Goal: Transaction & Acquisition: Register for event/course

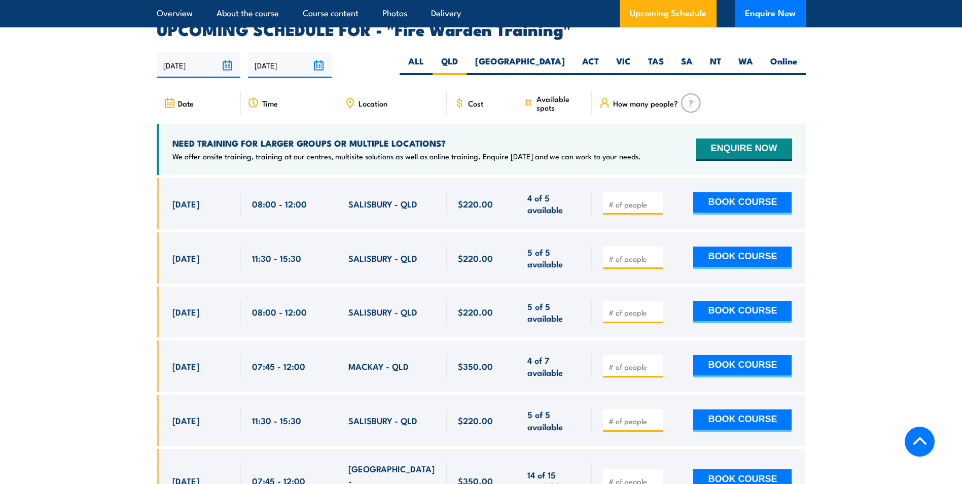
scroll to position [1898, 0]
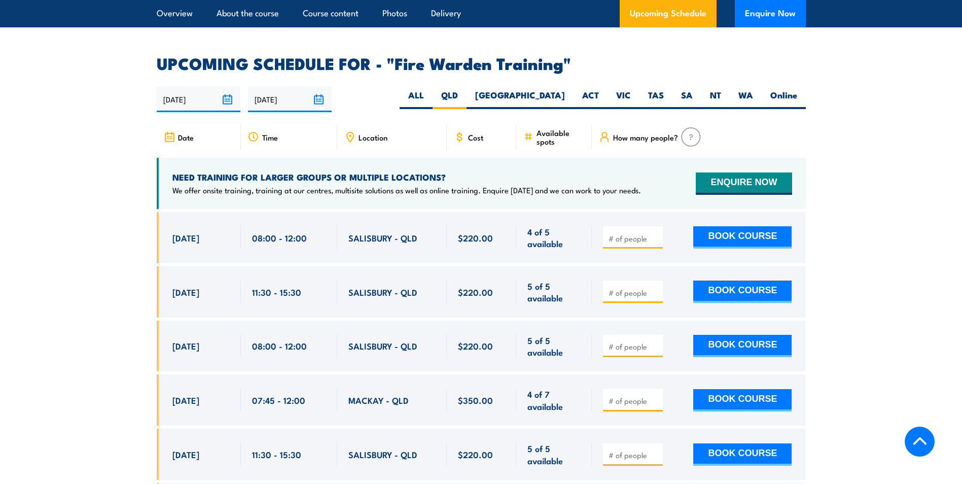
scroll to position [1948, 0]
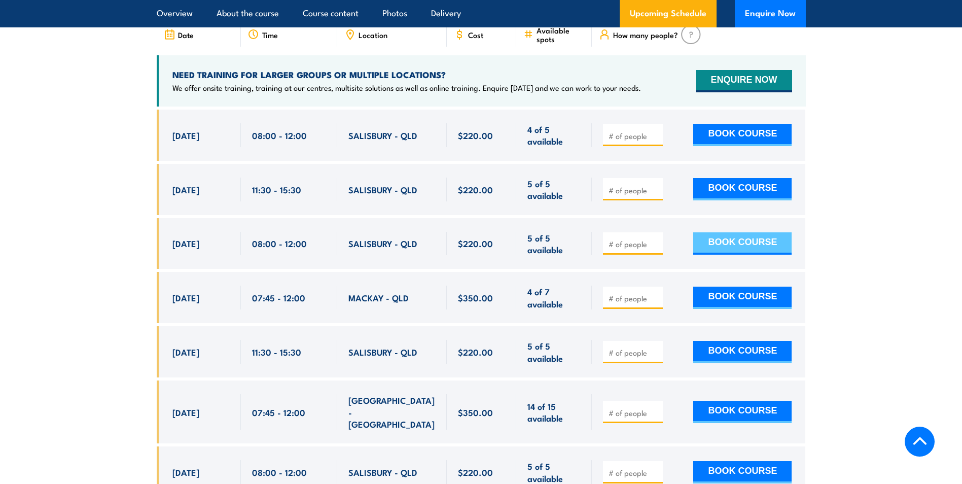
click at [771, 232] on button "BOOK COURSE" at bounding box center [742, 243] width 98 height 22
type input "3"
click at [761, 232] on button "BOOK COURSE" at bounding box center [742, 243] width 98 height 22
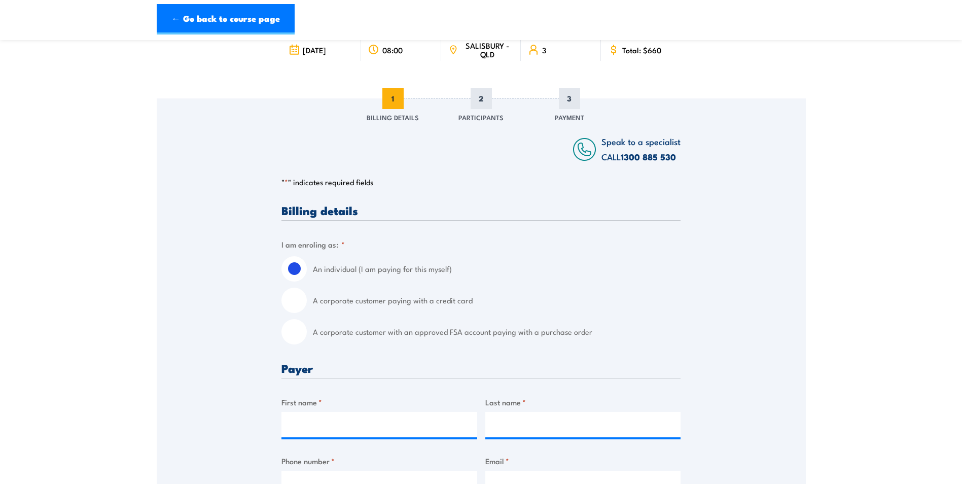
scroll to position [101, 0]
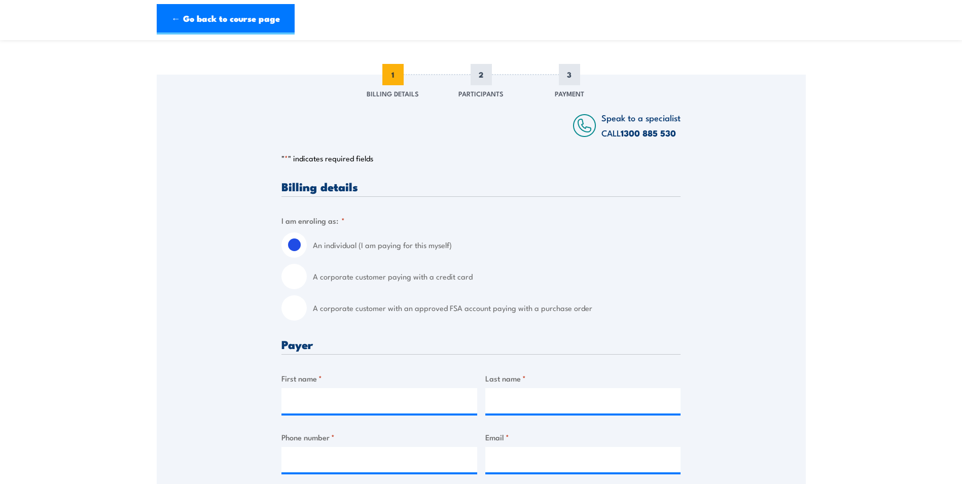
click at [298, 281] on input "A corporate customer paying with a credit card" at bounding box center [294, 276] width 25 height 25
radio input "true"
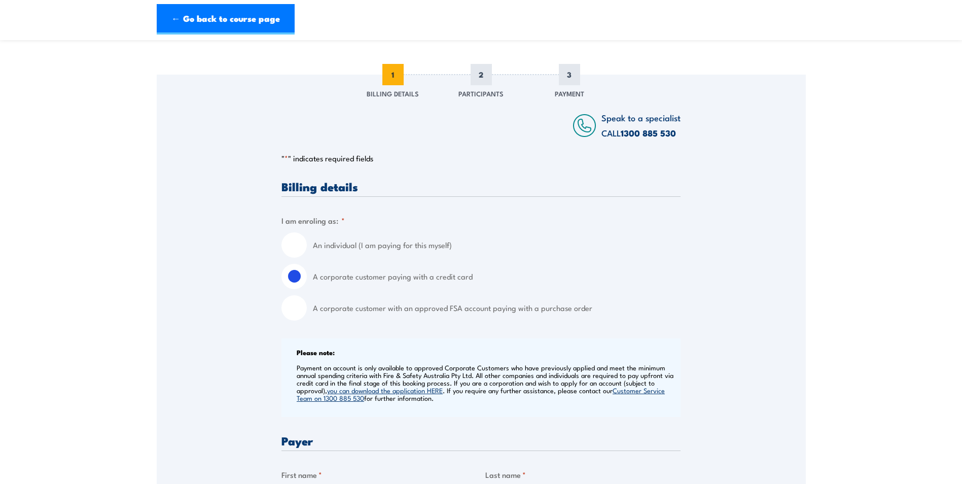
click at [287, 253] on input "An individual (I am paying for this myself)" at bounding box center [294, 244] width 25 height 25
radio input "true"
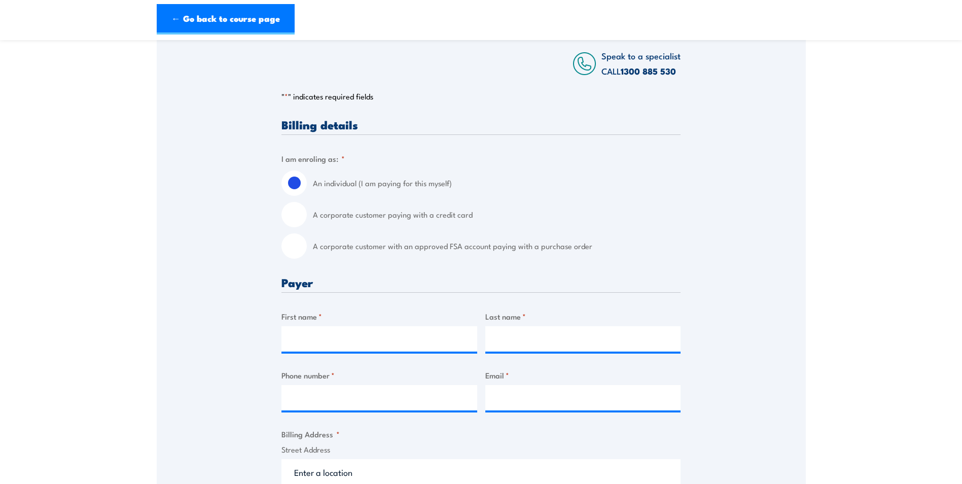
scroll to position [51, 0]
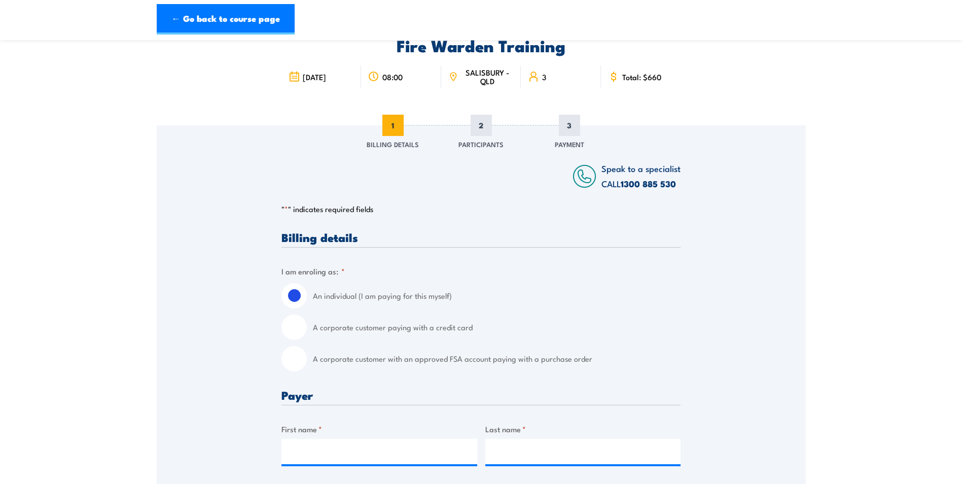
click at [297, 323] on input "A corporate customer paying with a credit card" at bounding box center [294, 327] width 25 height 25
radio input "true"
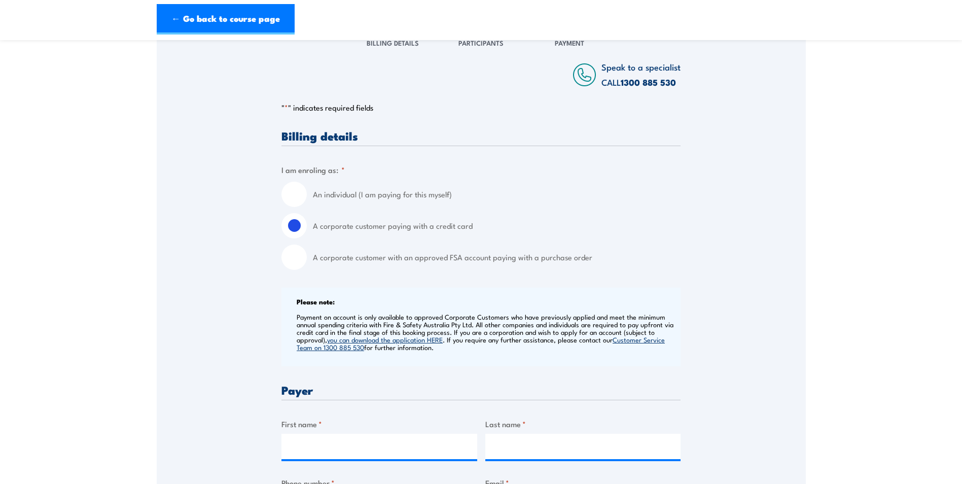
scroll to position [304, 0]
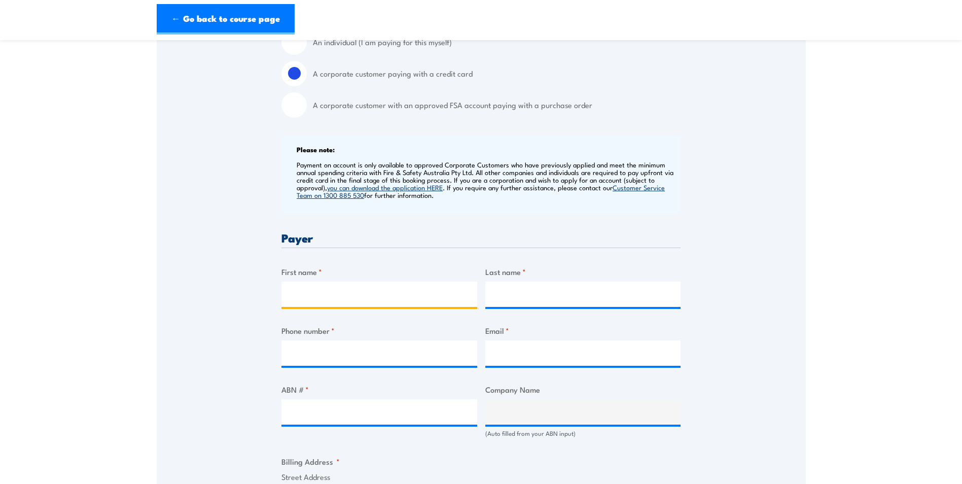
click at [322, 282] on input "First name *" at bounding box center [380, 294] width 196 height 25
type input "[PERSON_NAME]"
type input "0732901500"
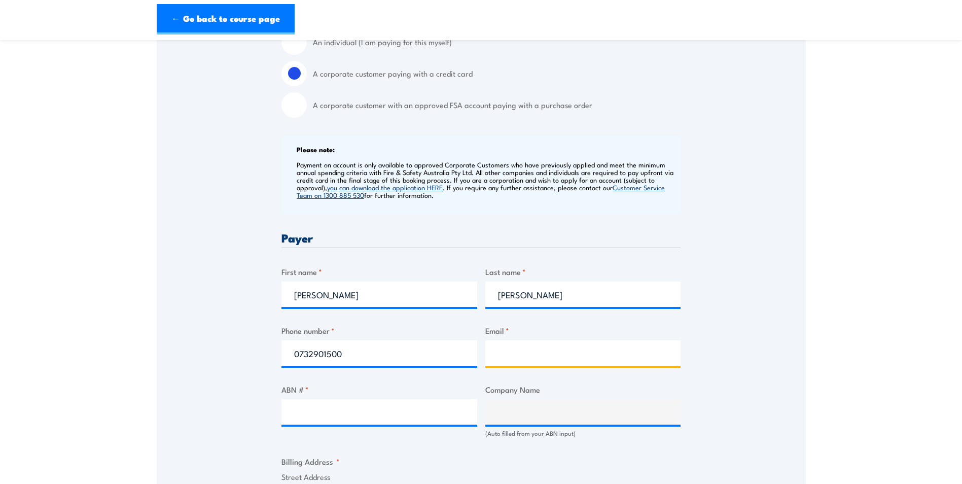
type input "[PERSON_NAME][EMAIL_ADDRESS][PERSON_NAME][DOMAIN_NAME]"
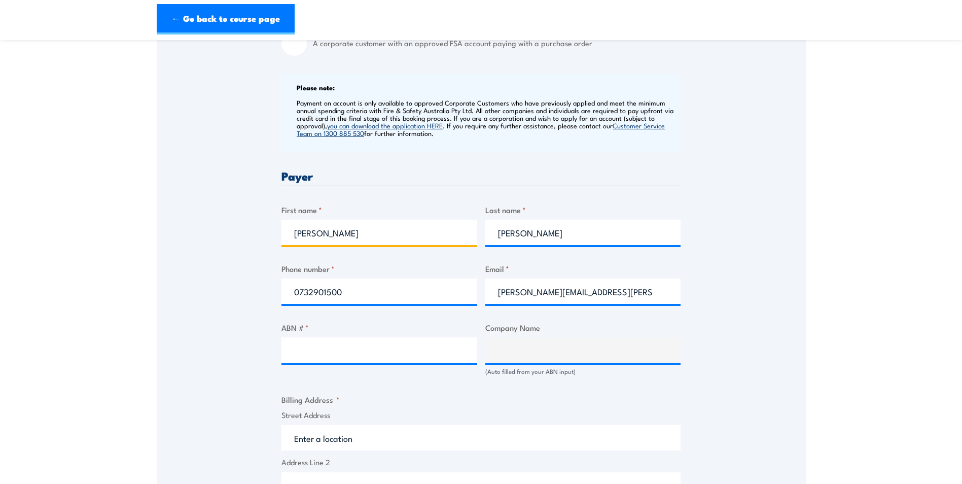
scroll to position [457, 0]
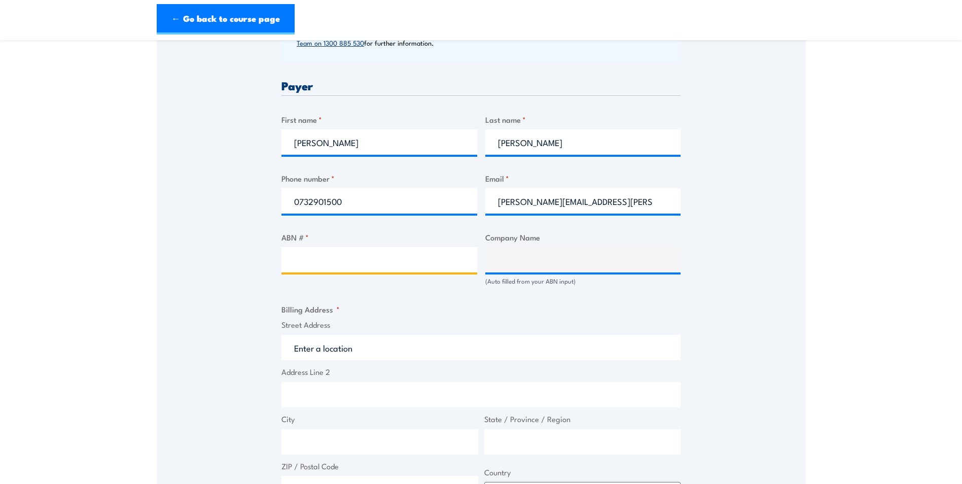
click at [339, 262] on input "ABN # *" at bounding box center [380, 259] width 196 height 25
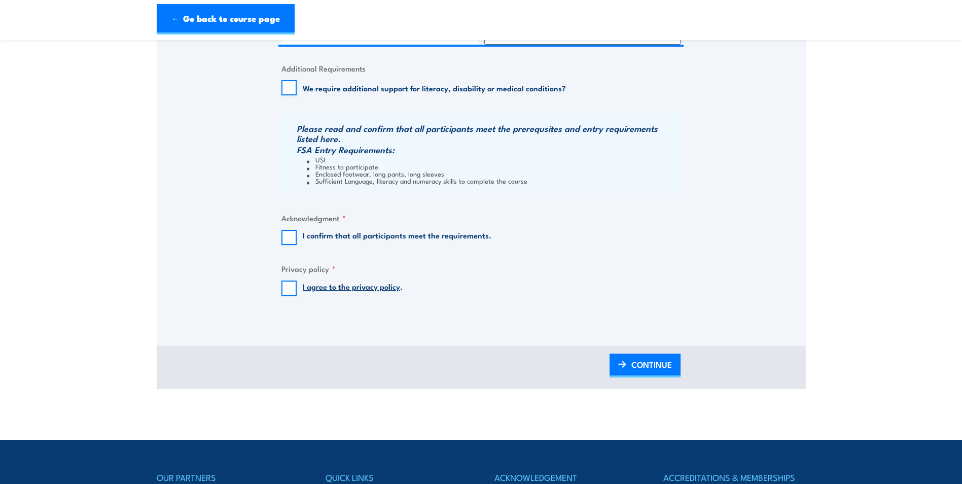
scroll to position [761, 0]
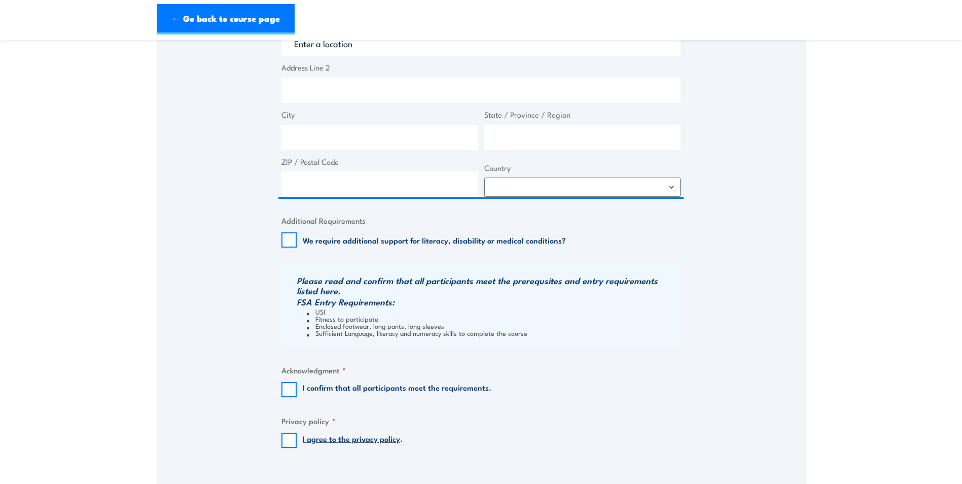
drag, startPoint x: 920, startPoint y: 195, endPoint x: 877, endPoint y: 198, distance: 43.2
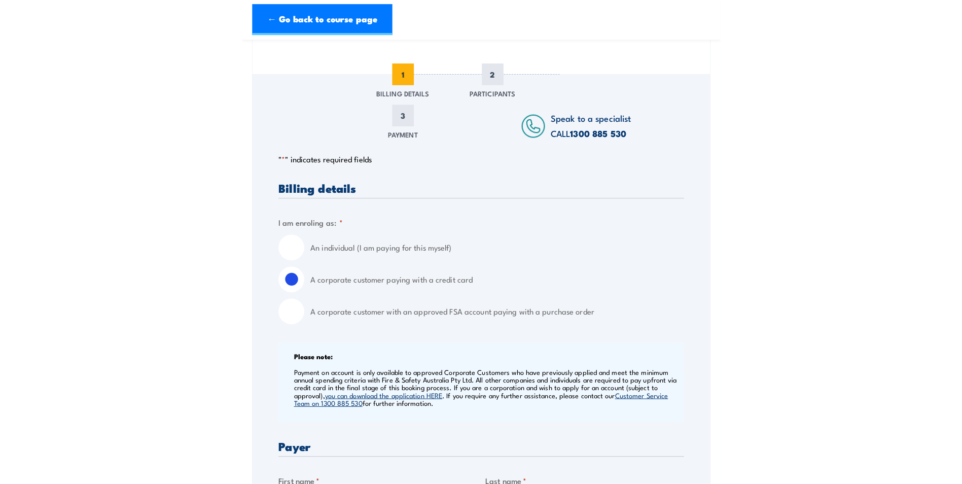
scroll to position [101, 0]
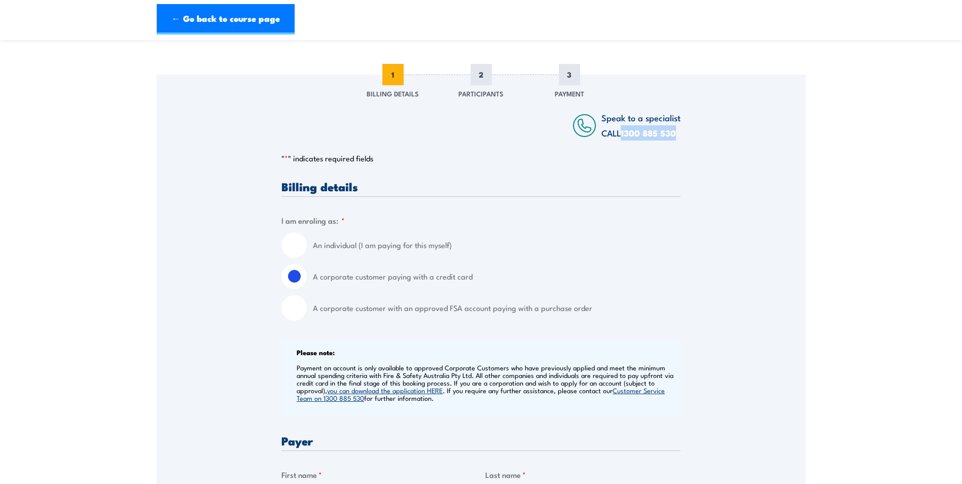
drag, startPoint x: 680, startPoint y: 132, endPoint x: 624, endPoint y: 135, distance: 55.9
click at [624, 135] on div "Speak to a specialist CALL [PHONE_NUMBER] CALL [PHONE_NUMBER]" at bounding box center [627, 125] width 108 height 30
copy link "1300 885 530"
click at [306, 309] on input "A corporate customer with an approved FSA account paying with a purchase order" at bounding box center [294, 307] width 25 height 25
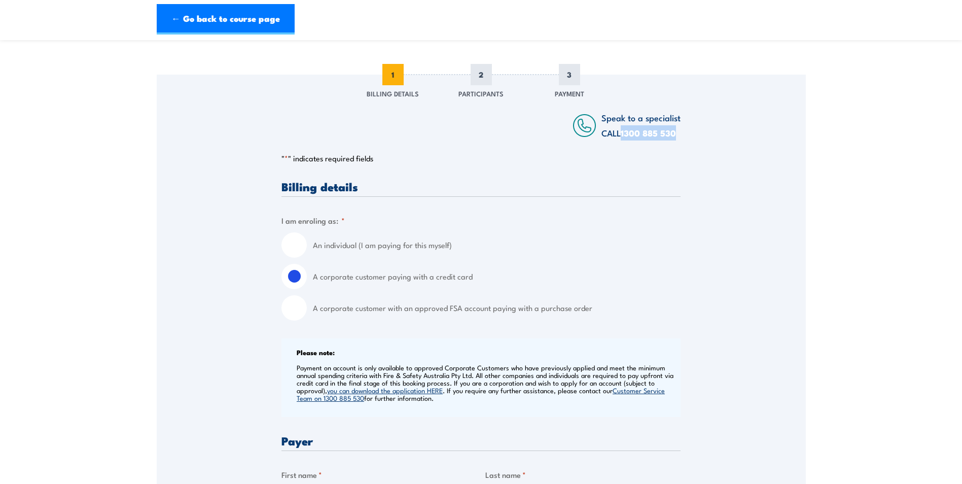
radio input "true"
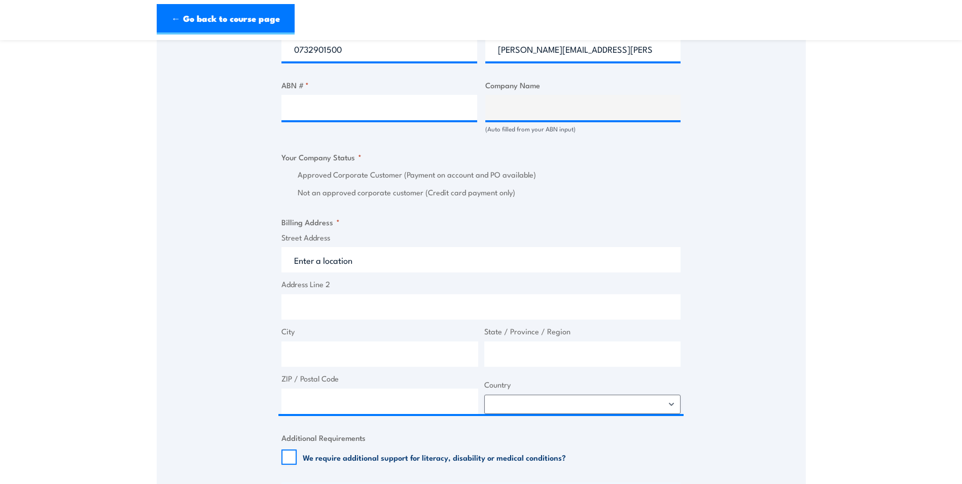
scroll to position [304, 0]
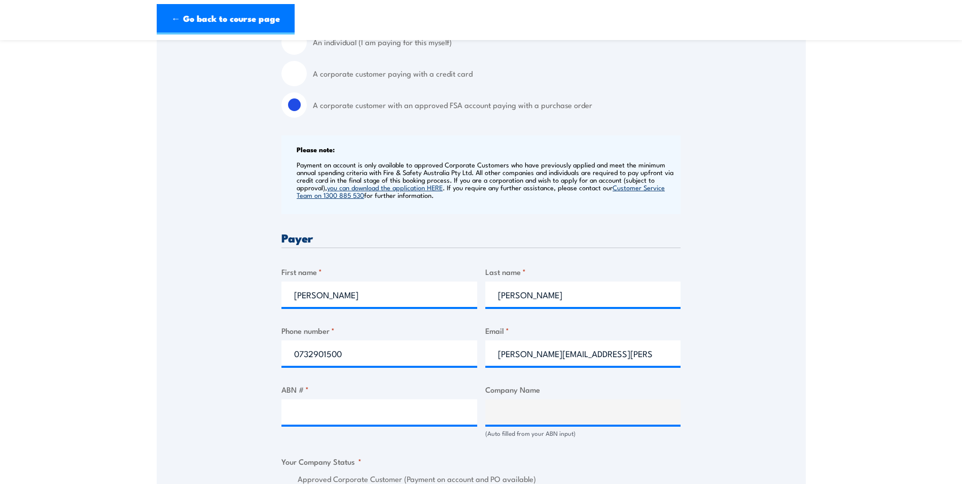
click at [302, 80] on input "A corporate customer paying with a credit card" at bounding box center [294, 73] width 25 height 25
radio input "true"
click at [299, 102] on input "A corporate customer with an approved FSA account paying with a purchase order" at bounding box center [294, 104] width 25 height 25
radio input "true"
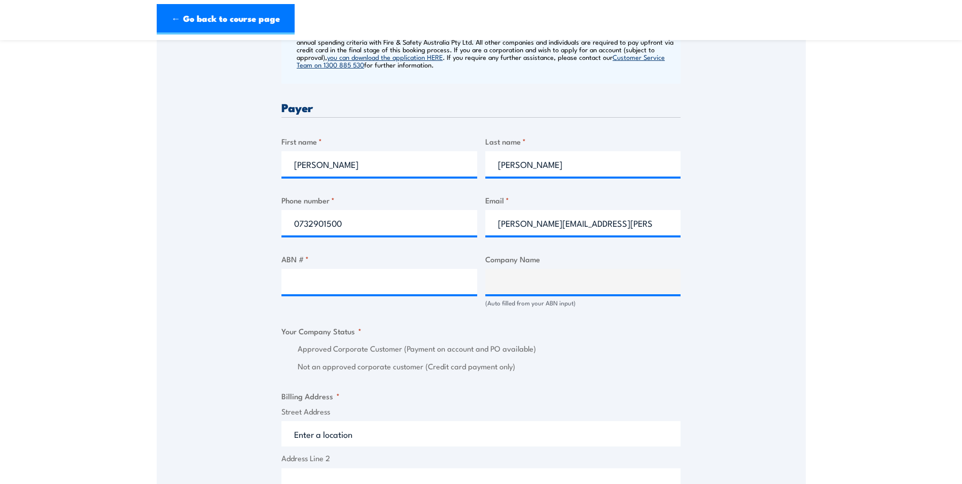
scroll to position [457, 0]
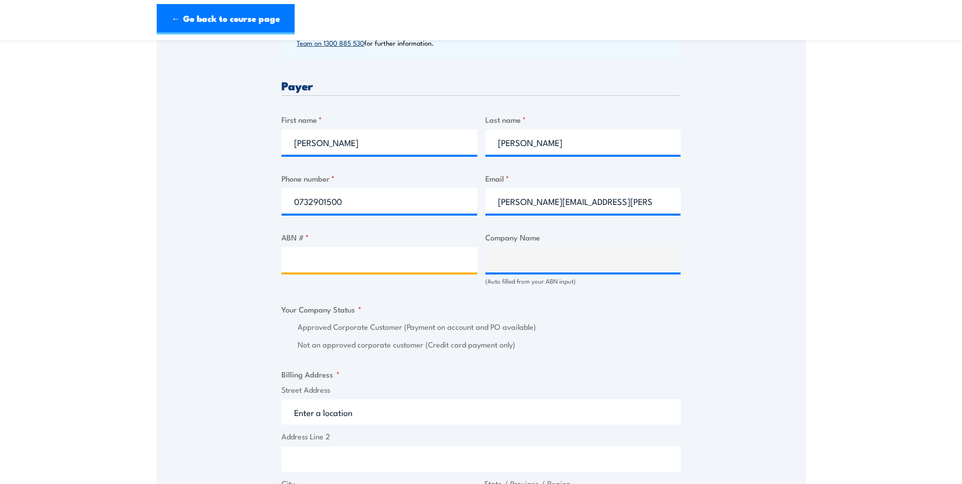
click at [320, 262] on input "ABN # *" at bounding box center [380, 259] width 196 height 25
drag, startPoint x: 121, startPoint y: 411, endPoint x: 107, endPoint y: 406, distance: 15.4
click at [121, 411] on section "Fire Warden Training [DATE] 08:00 3 " *" at bounding box center [481, 252] width 962 height 1316
click at [350, 272] on div at bounding box center [380, 259] width 196 height 25
click at [359, 261] on input "ABN # *" at bounding box center [380, 259] width 196 height 25
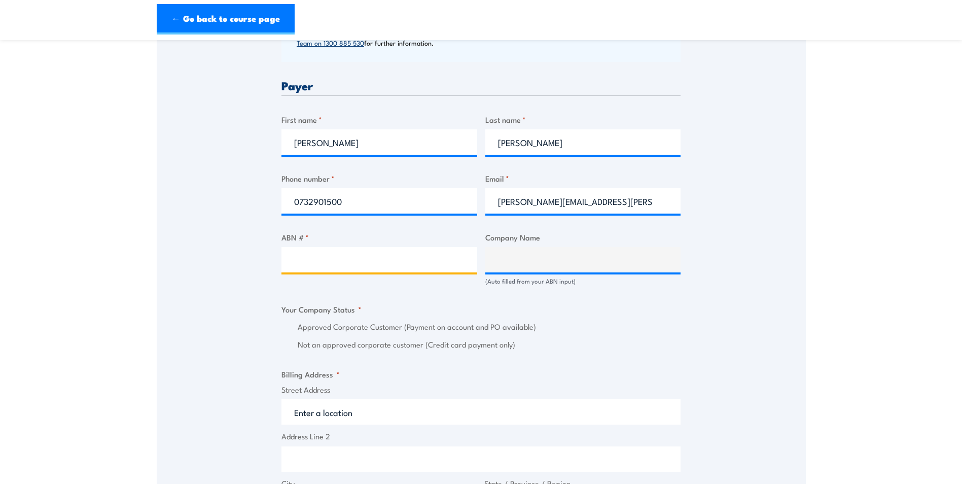
paste input "53 083 047 241"
type input "53 083 047 241"
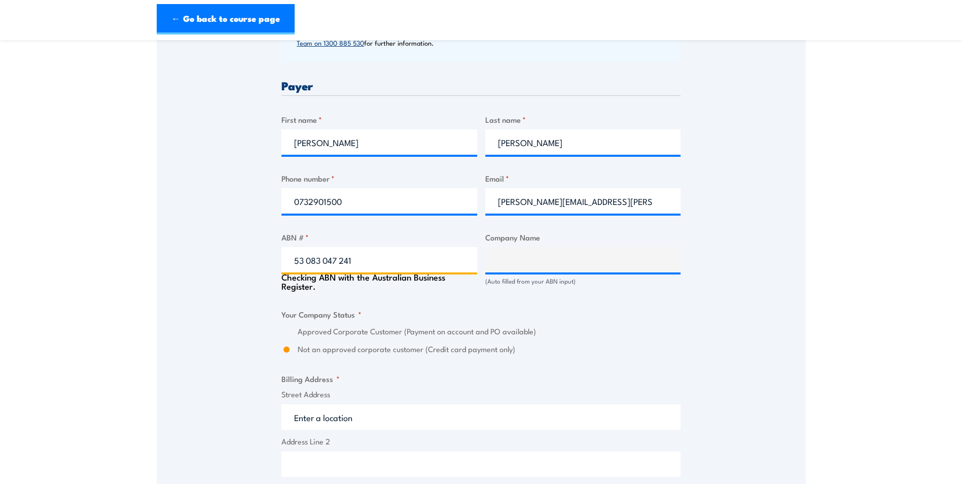
type input "AUTO INGRESS PTY LTD"
radio input "true"
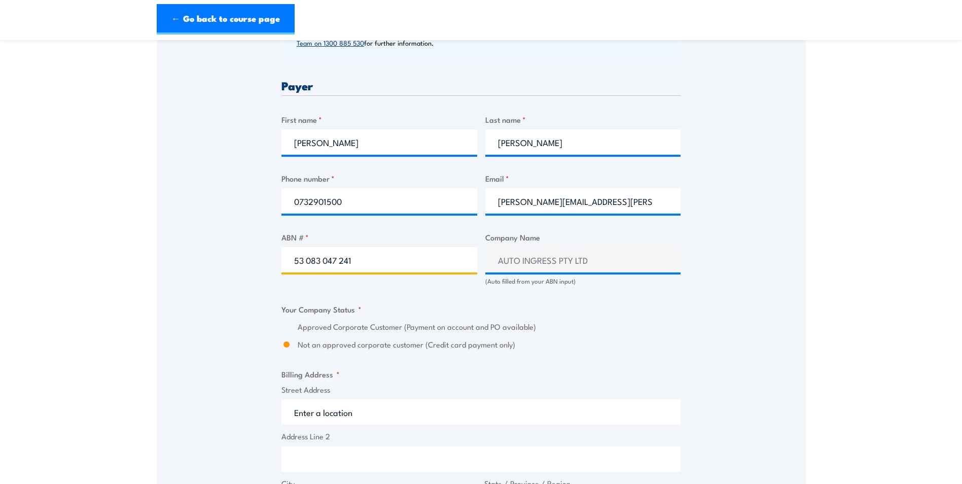
type input "53 083 047 241"
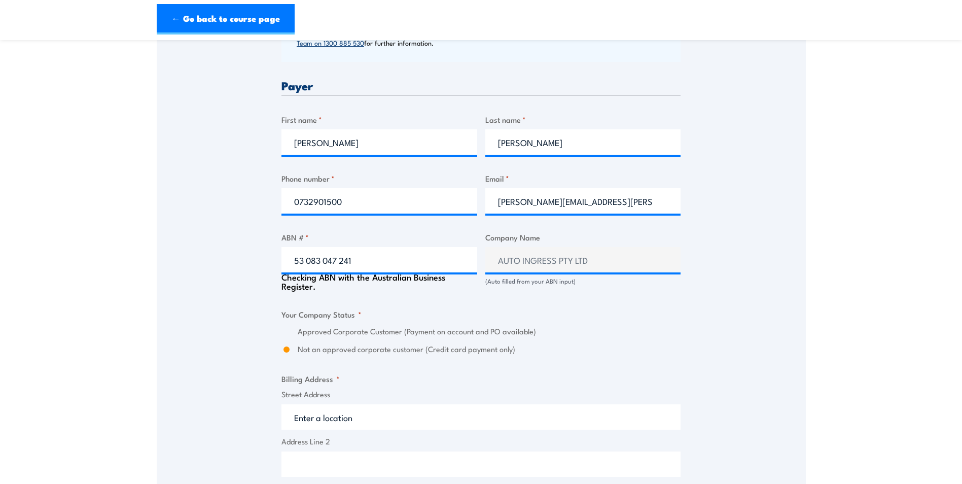
click at [204, 324] on div "Speak to a specialist CALL [PHONE_NUMBER] CALL [PHONE_NUMBER] " * " indicates r…" at bounding box center [481, 281] width 649 height 1124
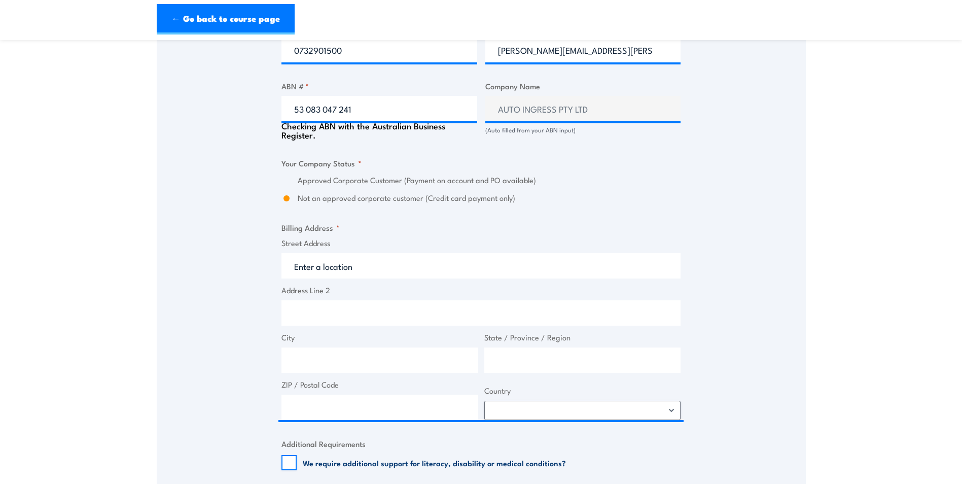
scroll to position [609, 0]
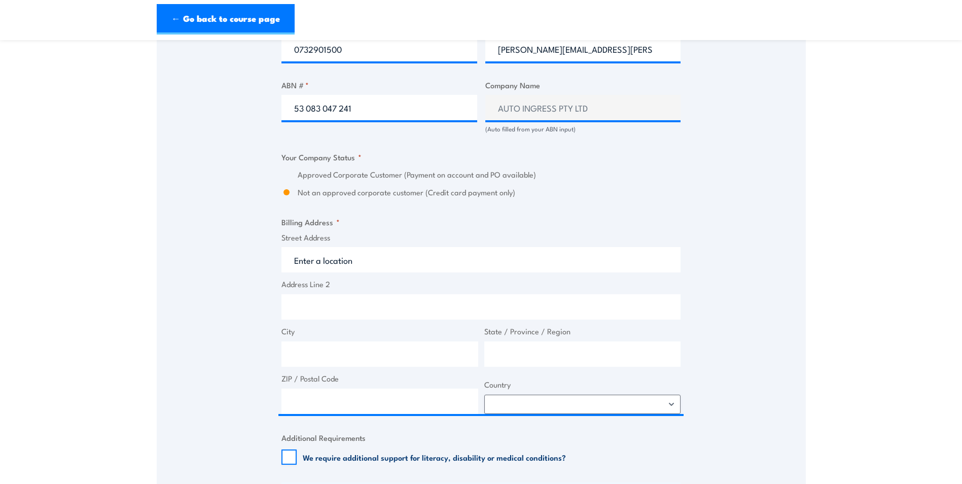
click at [286, 194] on input "Not an approved corporate customer (Credit card payment only)" at bounding box center [287, 193] width 10 height 12
drag, startPoint x: 396, startPoint y: 106, endPoint x: -162, endPoint y: 81, distance: 558.1
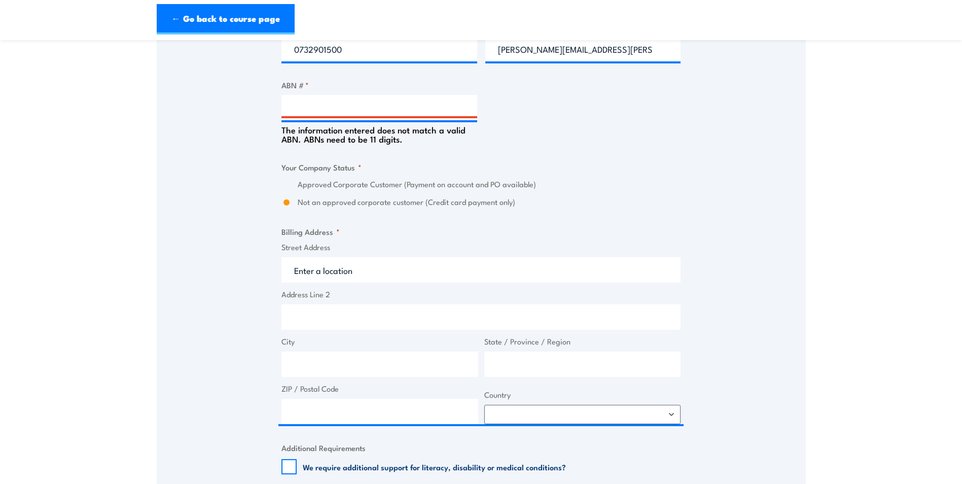
click at [105, 154] on section "Fire Warden Training [DATE] 08:00 3 " *" at bounding box center [481, 105] width 962 height 1326
click at [320, 102] on input "ABN # *" at bounding box center [380, 107] width 196 height 25
paste input "53 083 047 241"
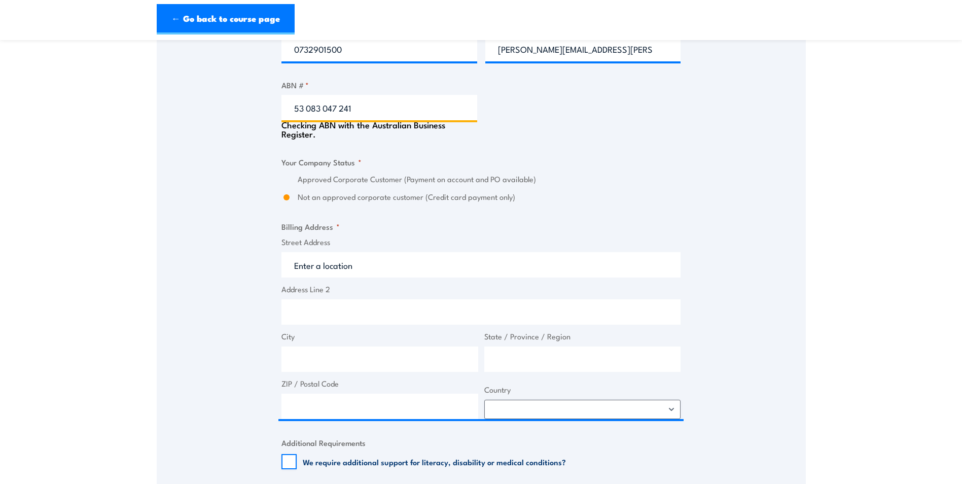
type input "53 083 047 241"
type input "AUTO INGRESS PTY LTD"
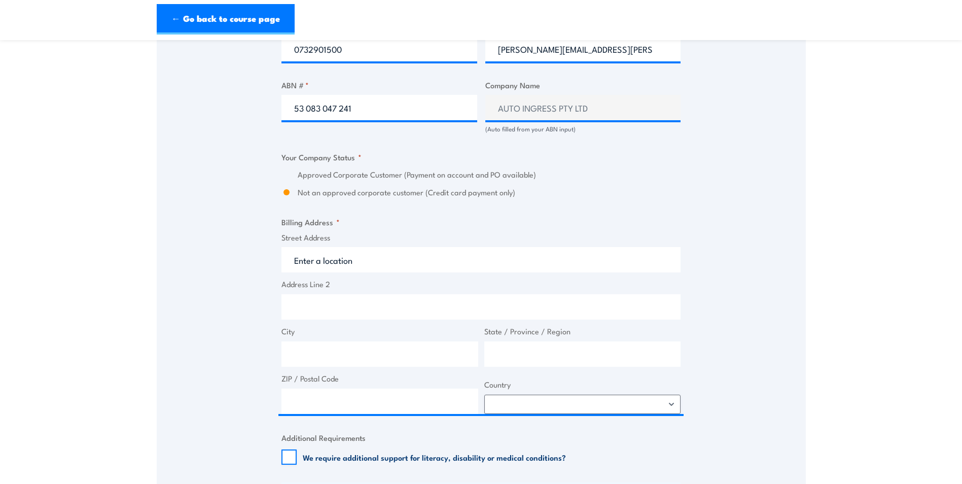
click at [233, 177] on div "Speak to a specialist CALL [PHONE_NUMBER] CALL [PHONE_NUMBER] " * " indicates r…" at bounding box center [481, 127] width 649 height 1120
click at [290, 192] on input "Not an approved corporate customer (Credit card payment only)" at bounding box center [287, 193] width 10 height 12
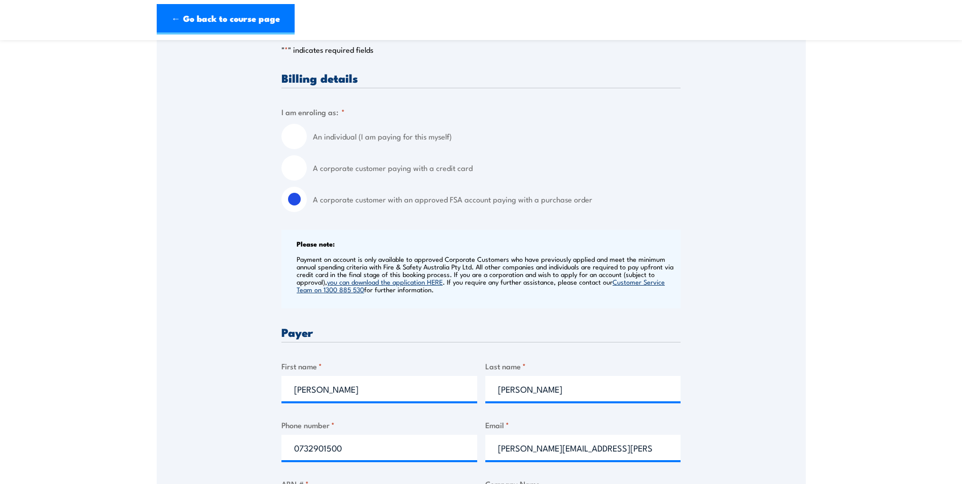
scroll to position [203, 0]
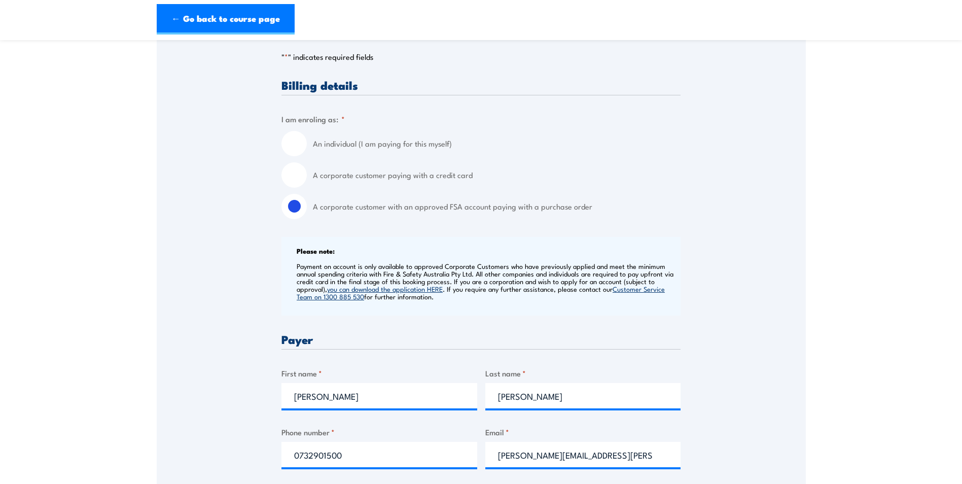
click at [304, 178] on input "A corporate customer paying with a credit card" at bounding box center [294, 174] width 25 height 25
radio input "true"
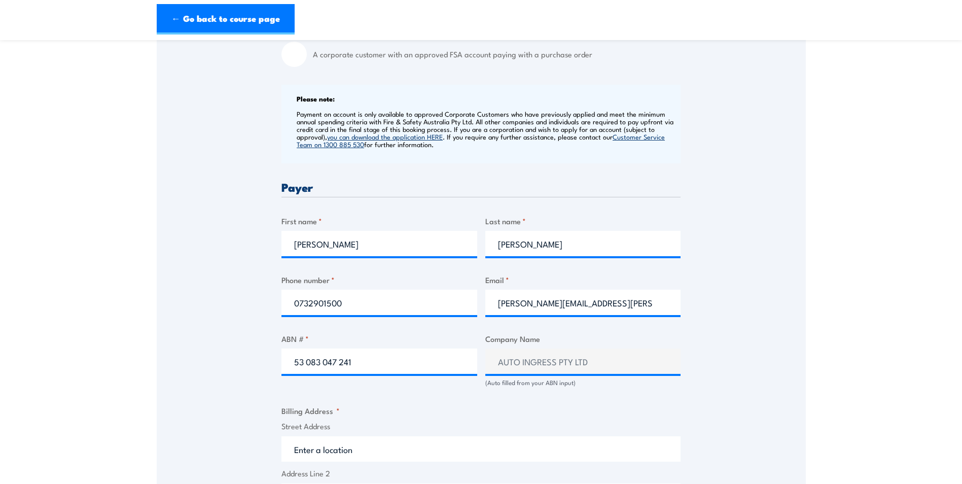
scroll to position [152, 0]
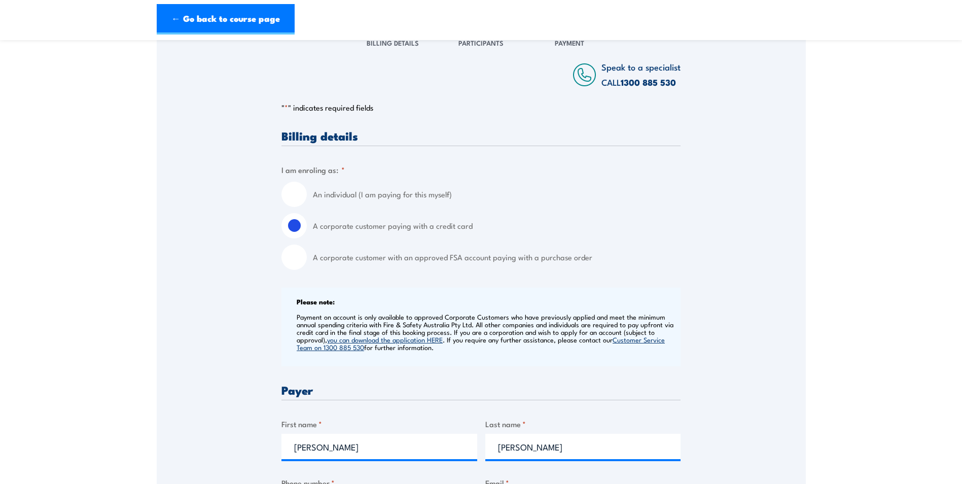
click at [303, 263] on input "A corporate customer with an approved FSA account paying with a purchase order" at bounding box center [294, 257] width 25 height 25
radio input "true"
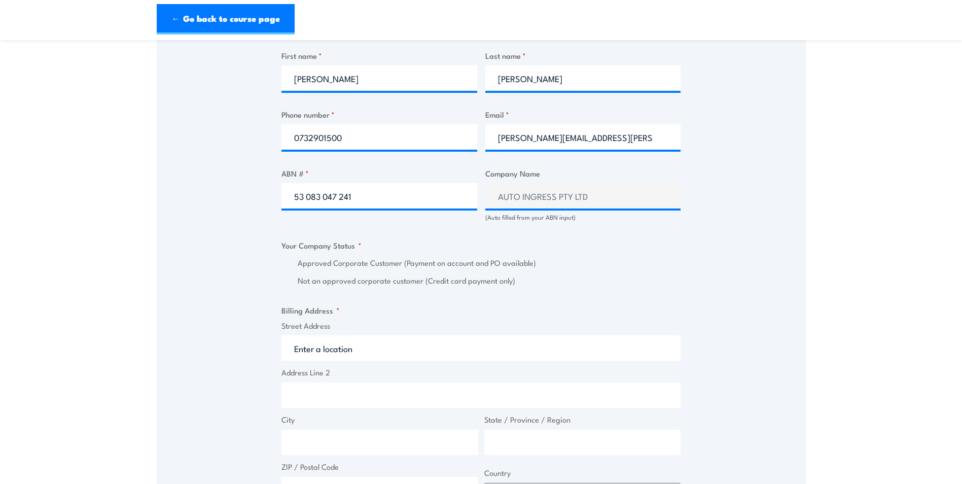
scroll to position [406, 0]
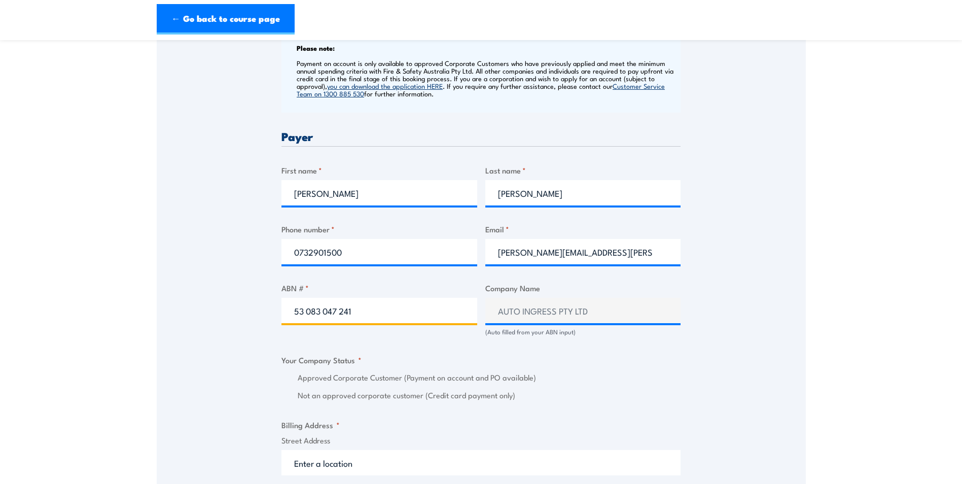
click at [376, 303] on input "53 083 047 241" at bounding box center [380, 310] width 196 height 25
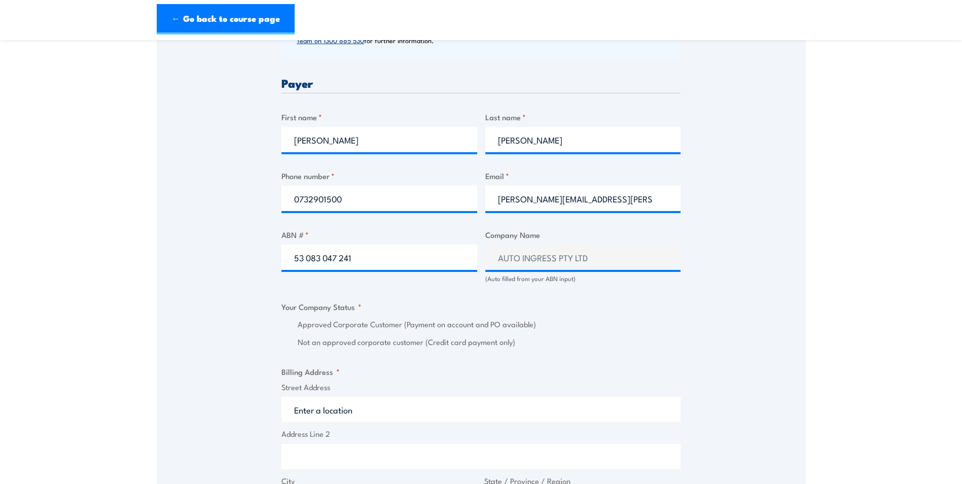
scroll to position [558, 0]
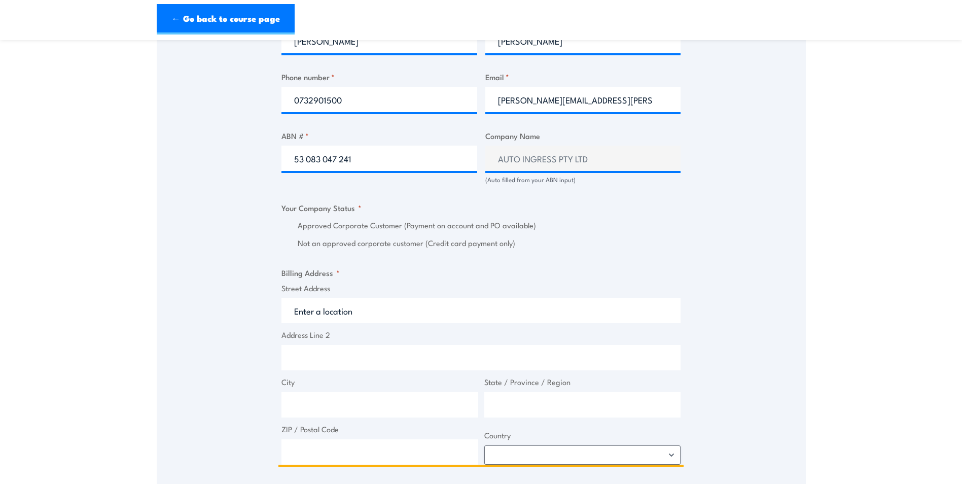
click at [374, 318] on input "Street Address" at bounding box center [481, 310] width 399 height 25
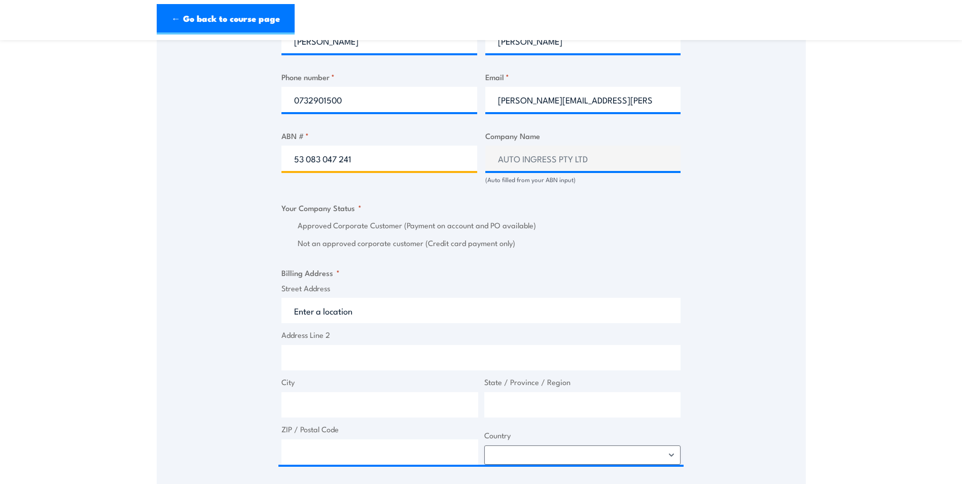
click at [379, 157] on input "53 083 047 241" at bounding box center [380, 158] width 196 height 25
drag, startPoint x: 379, startPoint y: 157, endPoint x: 181, endPoint y: 146, distance: 198.7
click at [181, 146] on div "Speak to a specialist CALL [PHONE_NUMBER] CALL [PHONE_NUMBER] " * " indicates r…" at bounding box center [481, 178] width 649 height 1120
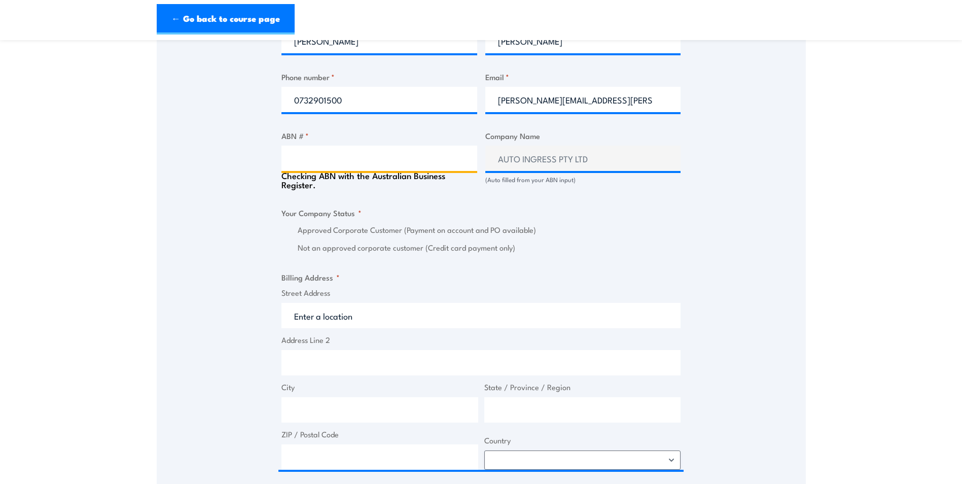
radio input "true"
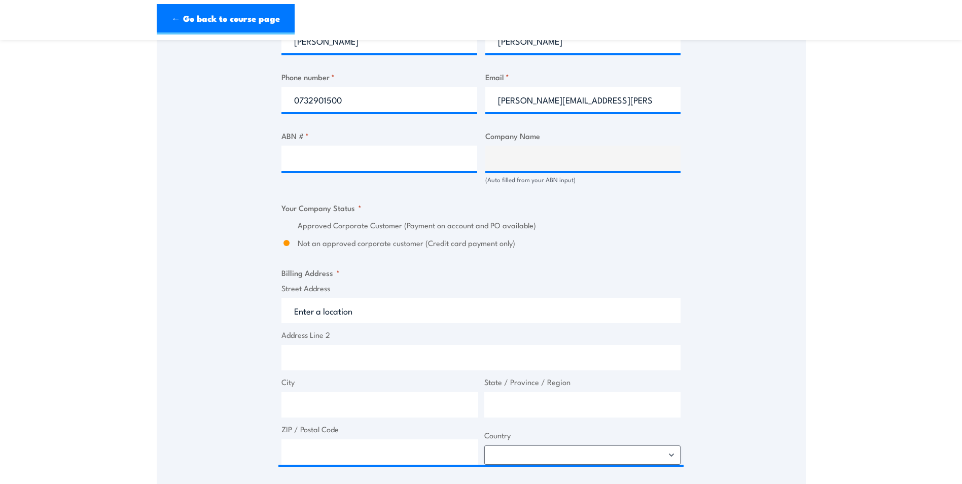
click at [202, 157] on div "Speak to a specialist CALL [PHONE_NUMBER] CALL [PHONE_NUMBER] " * " indicates r…" at bounding box center [481, 178] width 649 height 1120
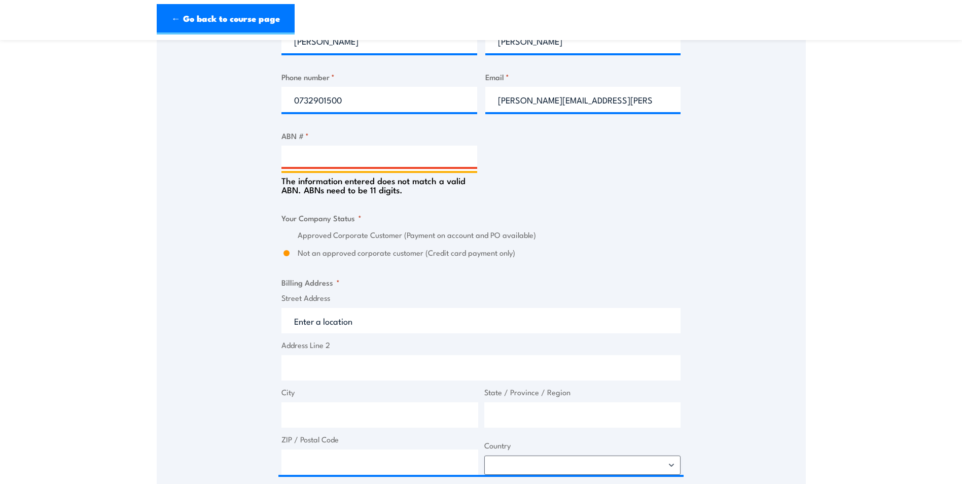
click at [304, 157] on input "ABN # *" at bounding box center [380, 158] width 196 height 25
paste input "53 083 047 241"
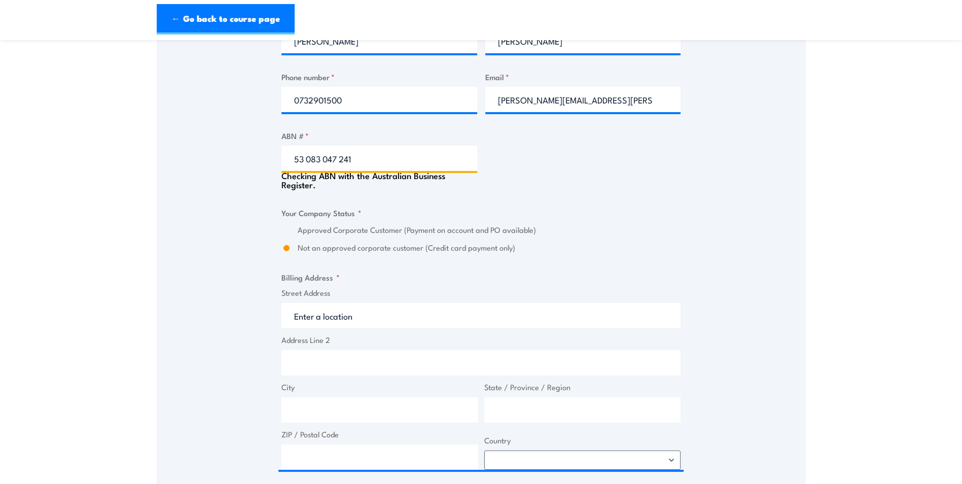
type input "53 083 047 241"
type input "AUTO INGRESS PTY LTD"
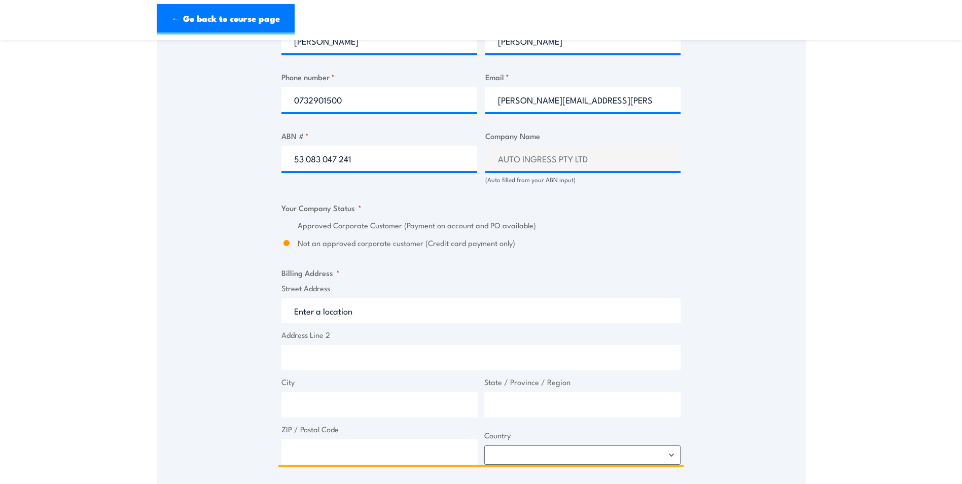
click at [387, 317] on input "Street Address" at bounding box center [481, 310] width 399 height 25
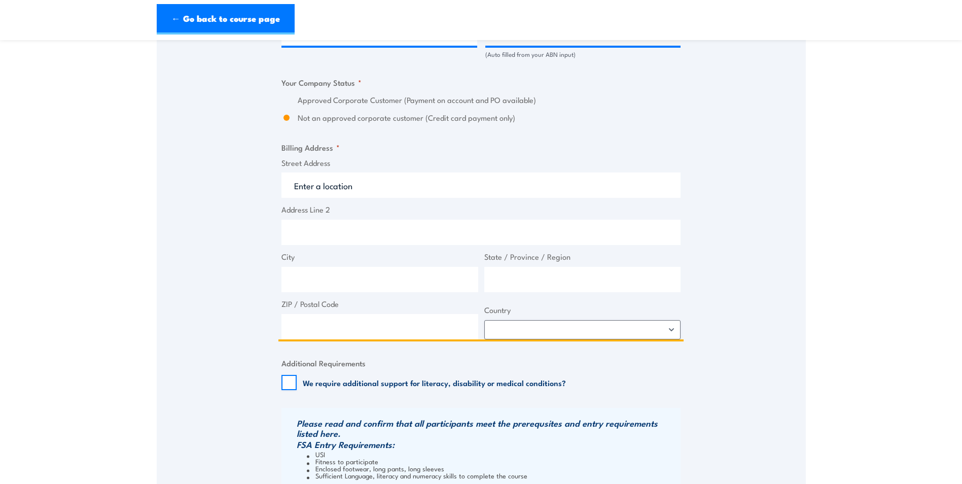
scroll to position [659, 0]
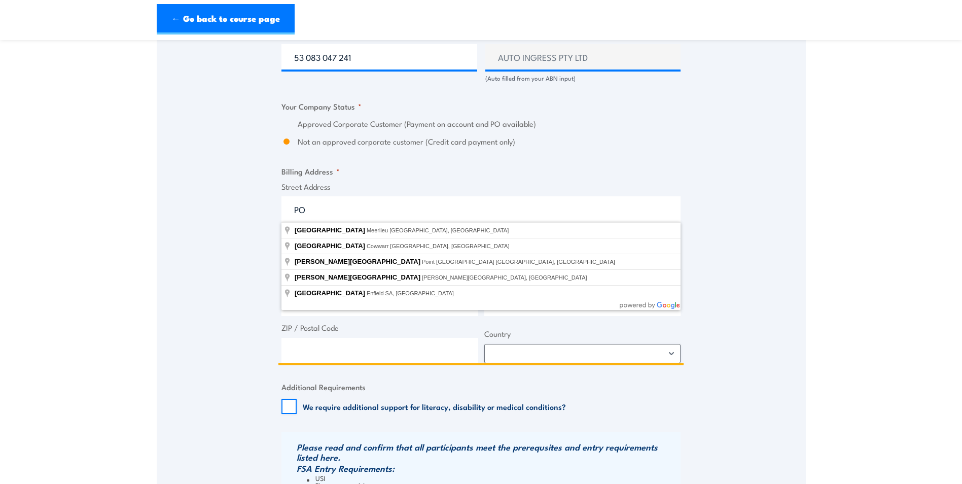
type input "P"
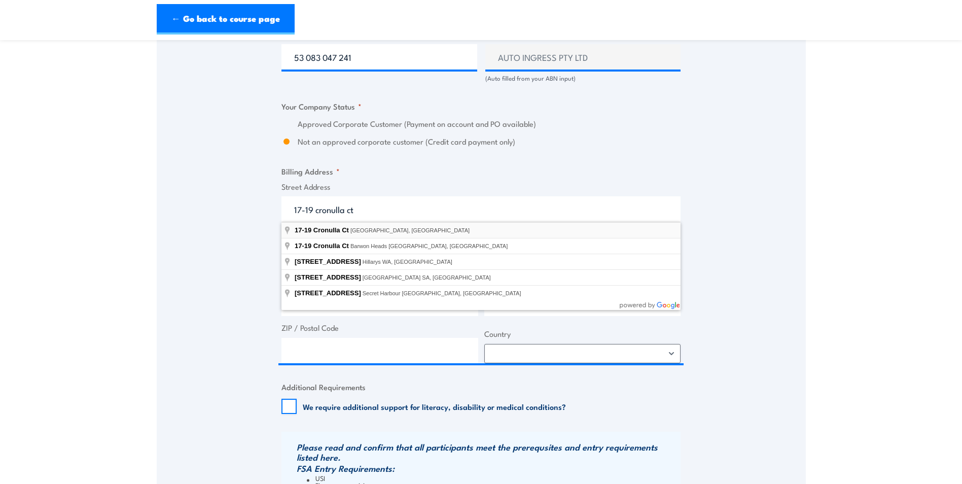
type input "[STREET_ADDRESS]"
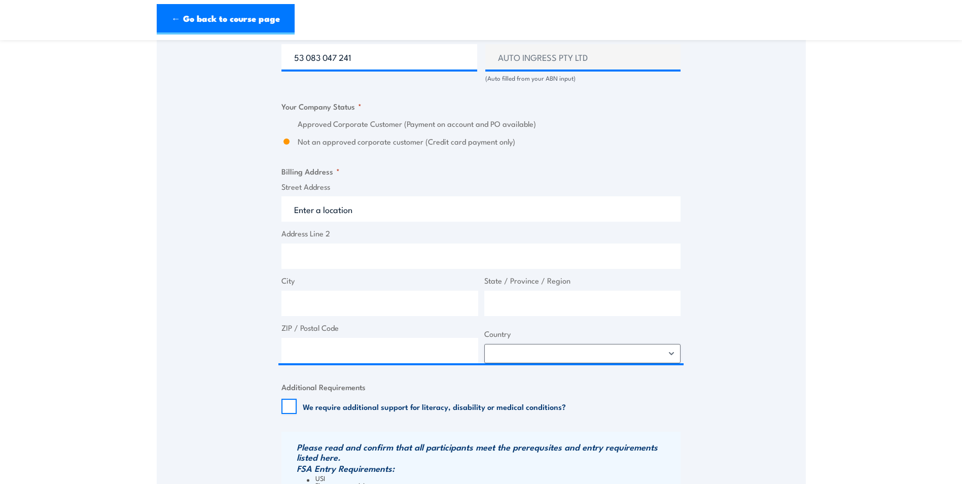
type input "17 Cronulla Ct"
type input "Slacks Creek"
type input "[GEOGRAPHIC_DATA]"
type input "4127"
select select "[GEOGRAPHIC_DATA]"
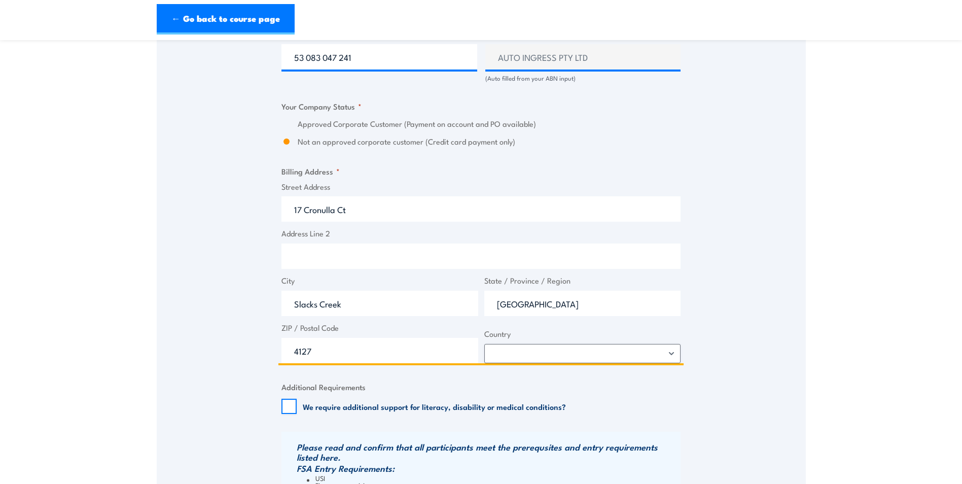
click at [328, 263] on input "Address Line 2" at bounding box center [481, 255] width 399 height 25
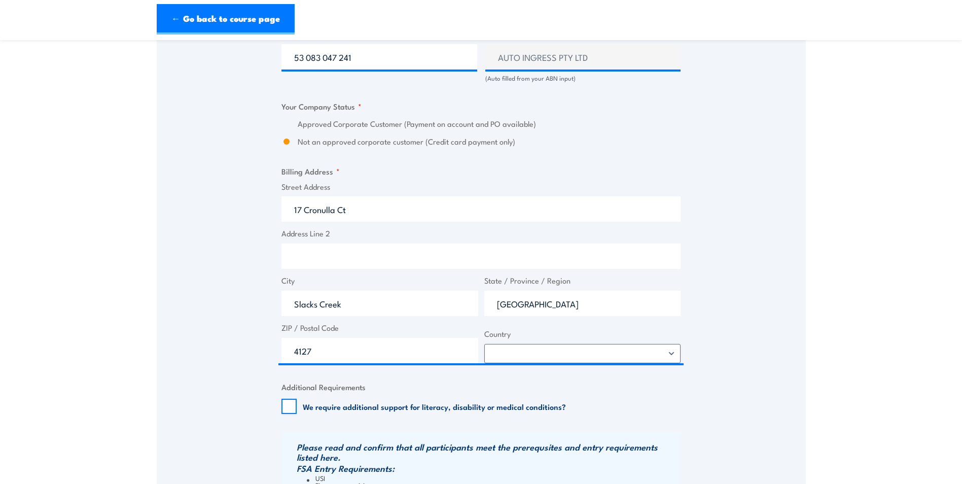
click at [250, 304] on div "Speak to a specialist CALL [PHONE_NUMBER] CALL [PHONE_NUMBER] " * " indicates r…" at bounding box center [481, 77] width 649 height 1120
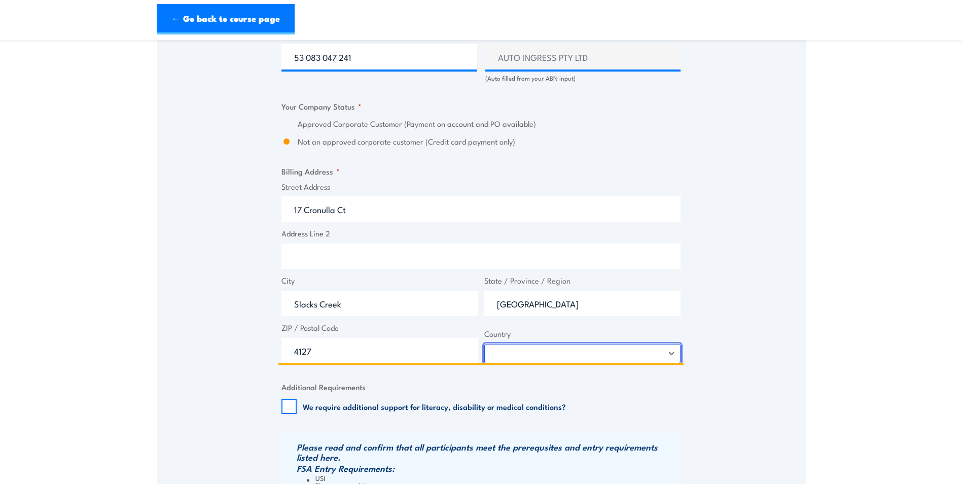
click at [508, 351] on select "[GEOGRAPHIC_DATA] [GEOGRAPHIC_DATA] [GEOGRAPHIC_DATA] [US_STATE] [GEOGRAPHIC_DA…" at bounding box center [582, 353] width 197 height 19
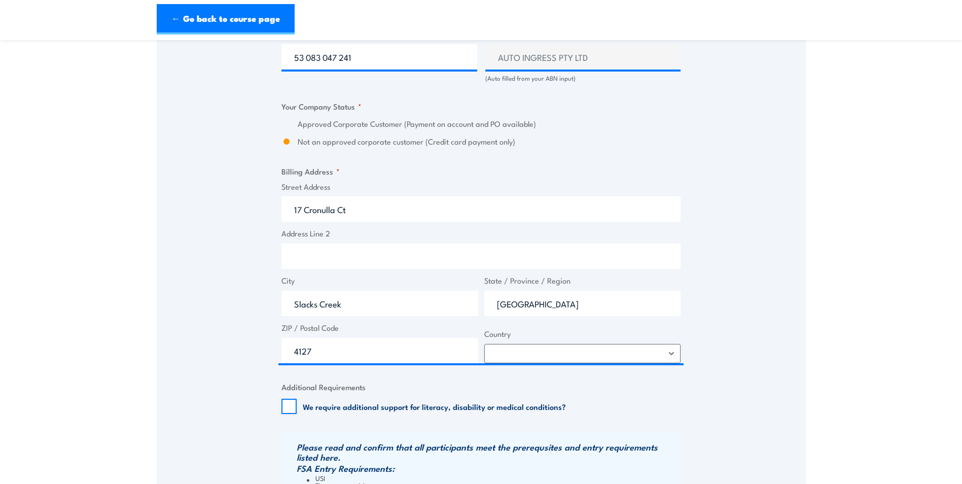
drag, startPoint x: 203, startPoint y: 341, endPoint x: 208, endPoint y: 344, distance: 5.8
click at [203, 341] on div "Speak to a specialist CALL [PHONE_NUMBER] CALL [PHONE_NUMBER] " * " indicates r…" at bounding box center [481, 77] width 649 height 1120
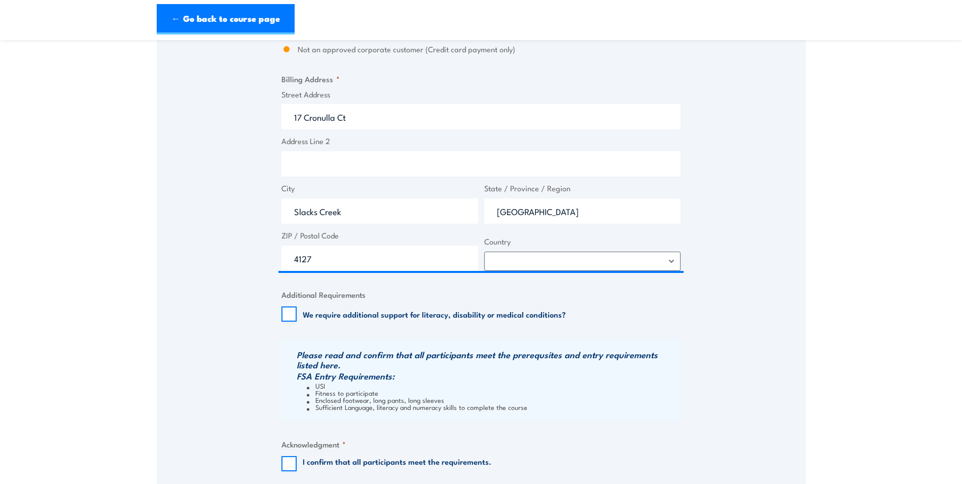
scroll to position [913, 0]
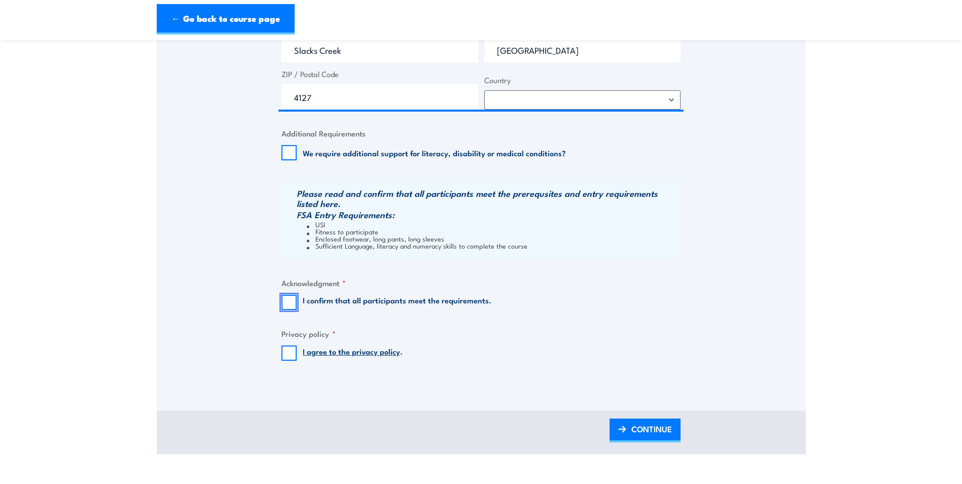
click at [293, 304] on input "I confirm that all participants meet the requirements." at bounding box center [289, 302] width 15 height 15
checkbox input "true"
click at [285, 354] on input "I agree to the privacy policy ." at bounding box center [289, 352] width 15 height 15
checkbox input "true"
drag, startPoint x: 313, startPoint y: 226, endPoint x: 527, endPoint y: 246, distance: 214.5
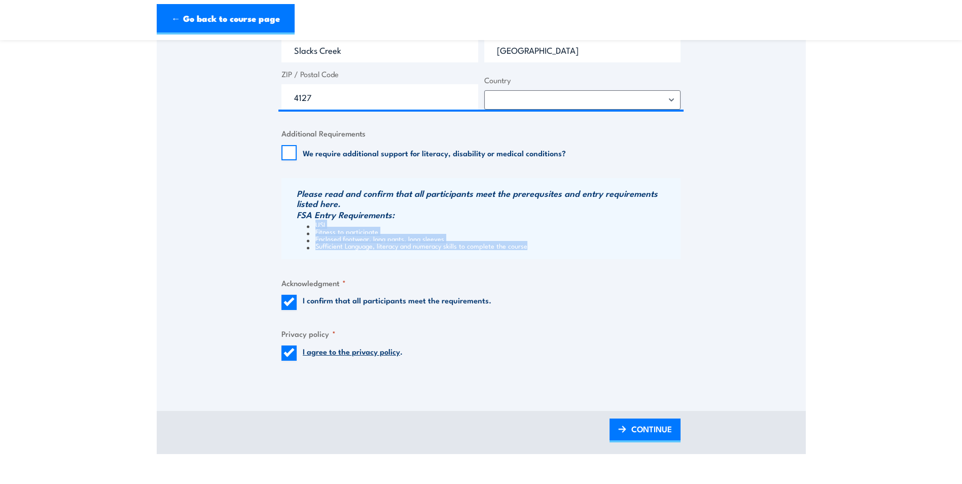
click at [527, 246] on ul "USI Fitness to participate Enclosed footwear, long pants, long sleeves Sufficie…" at bounding box center [487, 235] width 381 height 28
copy ul "USI Fitness to participate Enclosed footwear, long pants, long sleeves Sufficie…"
click at [673, 429] on link "CONTINUE" at bounding box center [645, 431] width 71 height 24
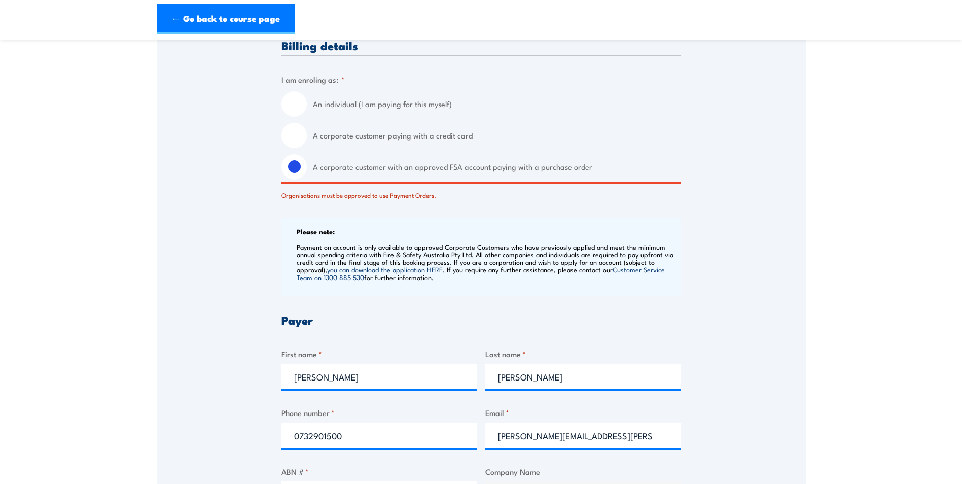
scroll to position [278, 0]
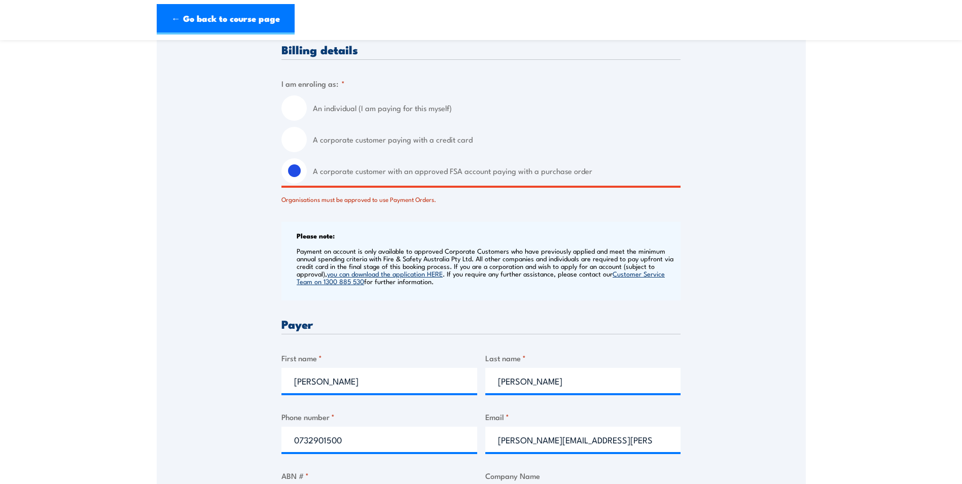
click at [283, 148] on div "A corporate customer paying with a credit card" at bounding box center [481, 139] width 399 height 25
click at [292, 138] on input "A corporate customer paying with a credit card" at bounding box center [294, 139] width 25 height 25
radio input "true"
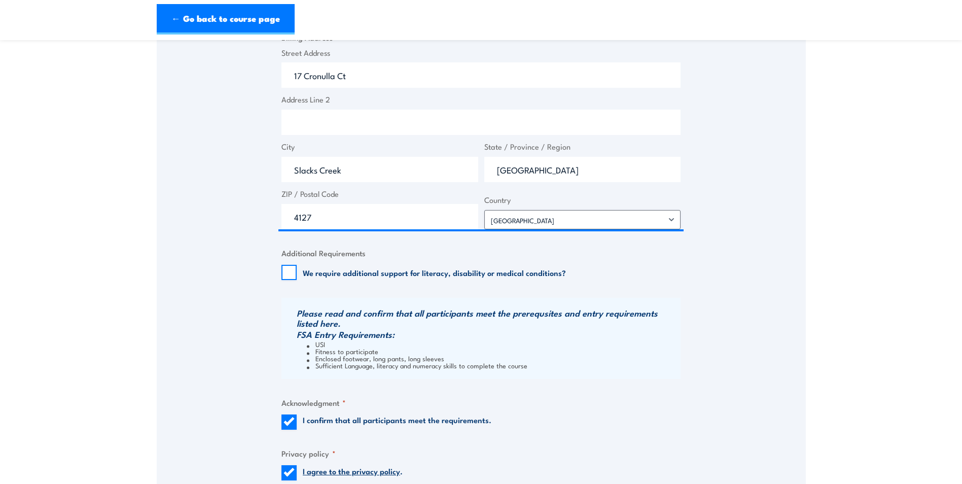
scroll to position [887, 0]
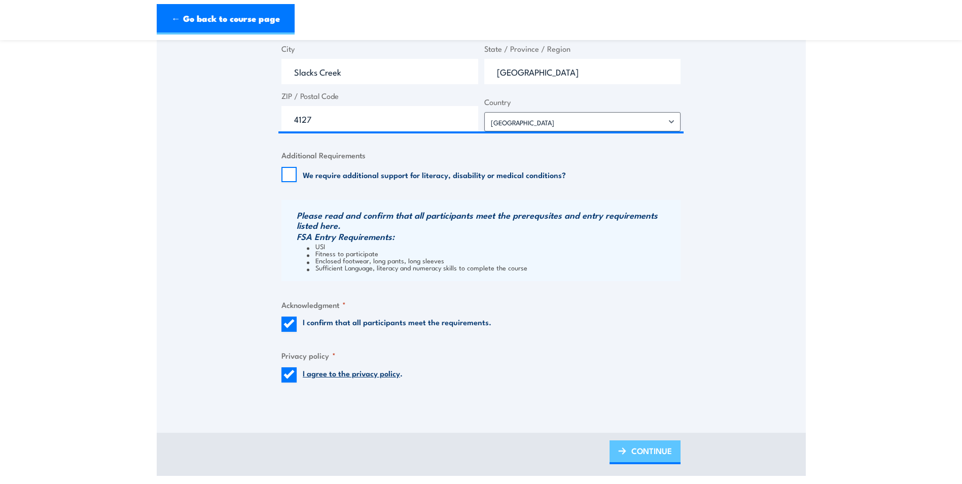
click at [645, 446] on span "CONTINUE" at bounding box center [652, 450] width 41 height 27
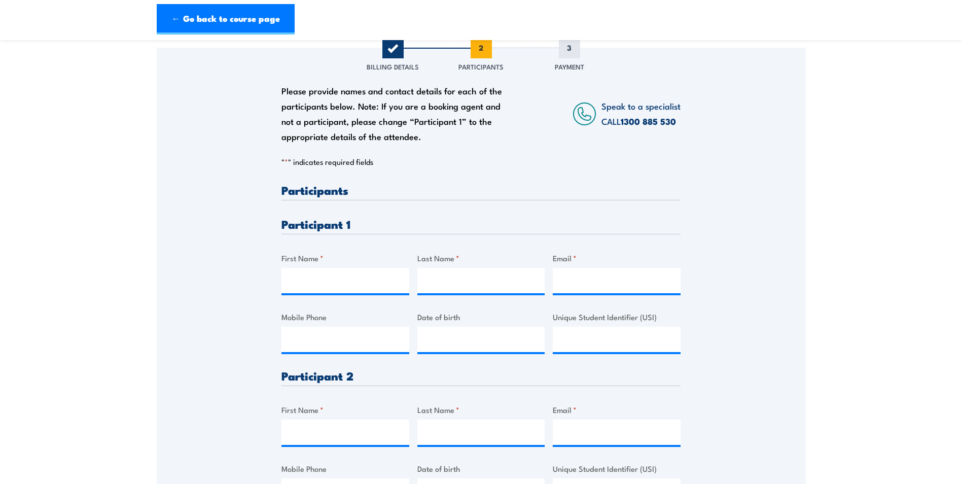
scroll to position [152, 0]
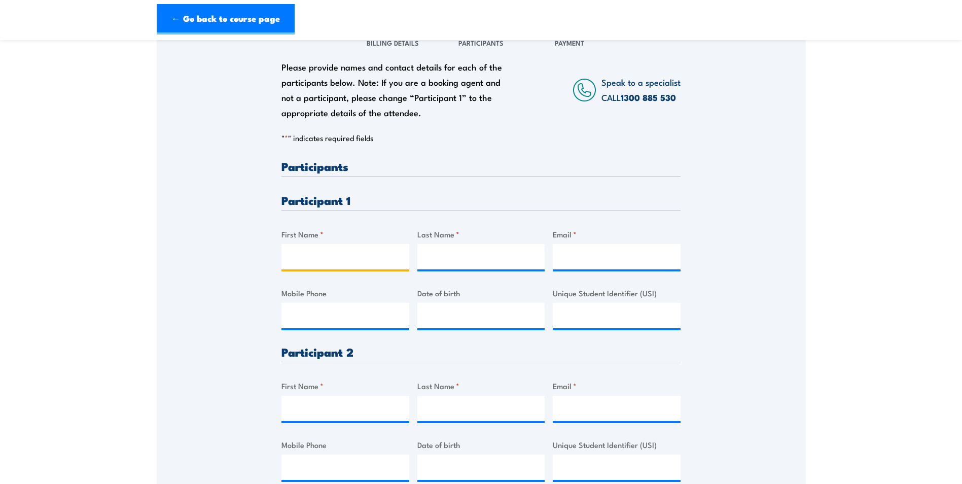
click at [320, 251] on input "First Name *" at bounding box center [346, 256] width 128 height 25
type input "Maddison"
type input "[PERSON_NAME]"
click at [563, 267] on input "Email *" at bounding box center [617, 256] width 128 height 25
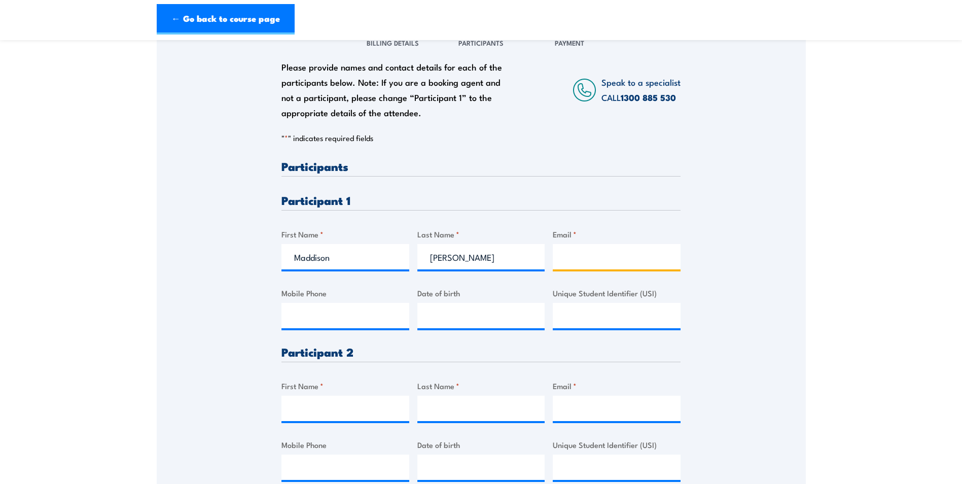
paste input "[EMAIL_ADDRESS][DOMAIN_NAME]"
drag, startPoint x: 604, startPoint y: 257, endPoint x: 506, endPoint y: 256, distance: 98.4
click at [506, 256] on div "Please provide names and contact details for each of the participants below. No…" at bounding box center [481, 404] width 399 height 489
type input "[EMAIL_ADDRESS][DOMAIN_NAME]"
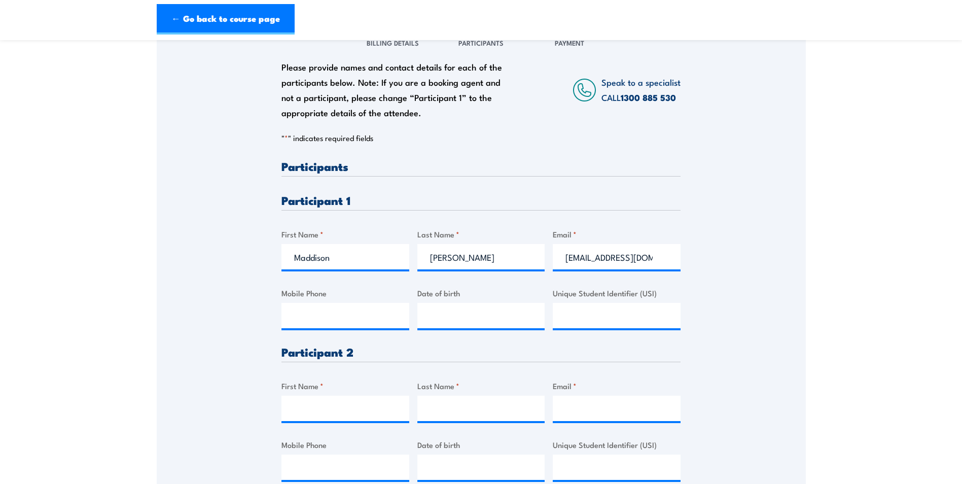
click at [753, 276] on div "Please provide names and contact details for each of the participants below. No…" at bounding box center [481, 338] width 649 height 629
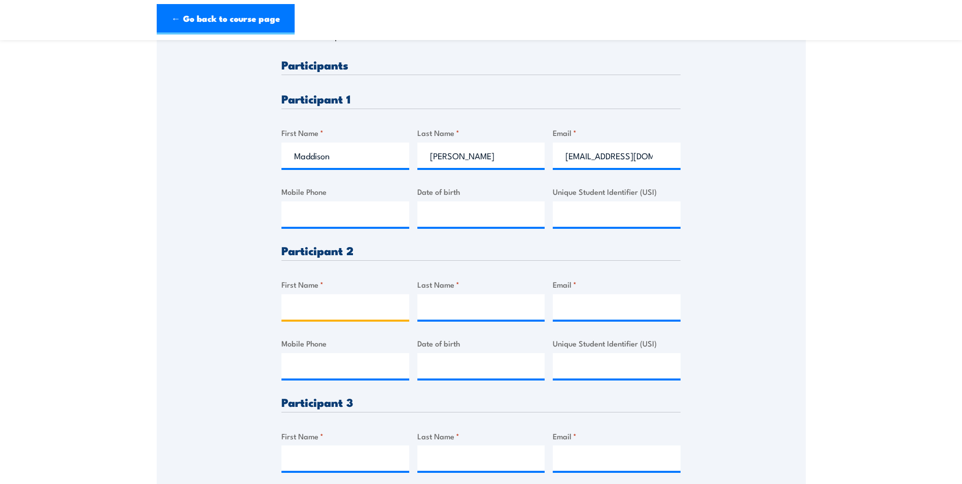
click at [383, 308] on input "First Name *" at bounding box center [346, 306] width 128 height 25
type input "Kaylee"
drag, startPoint x: 497, startPoint y: 217, endPoint x: 490, endPoint y: 217, distance: 6.6
click at [497, 217] on input "Date of birth" at bounding box center [481, 213] width 128 height 25
paste input "text"
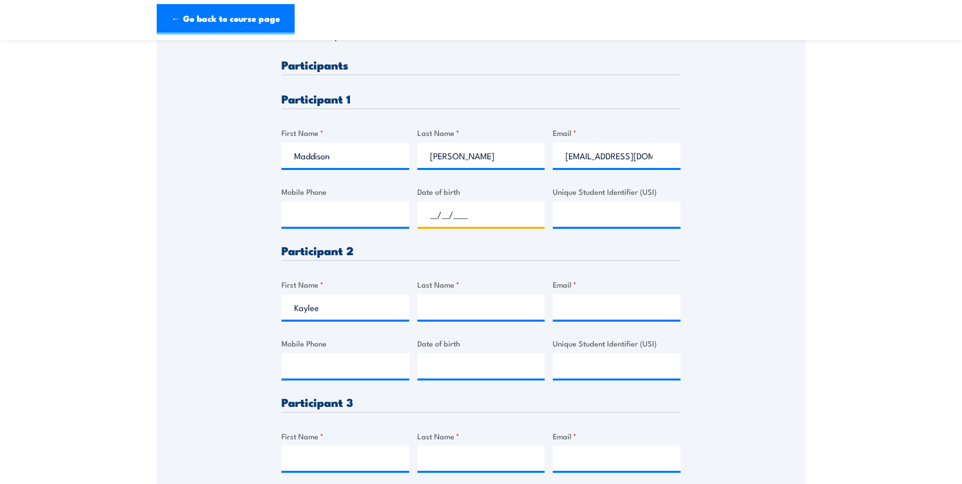
type input "__/__/____"
click at [445, 309] on input "Last Name *" at bounding box center [481, 306] width 128 height 25
paste input "Eap"
type input "Eap"
click at [582, 315] on input "Email *" at bounding box center [617, 306] width 128 height 25
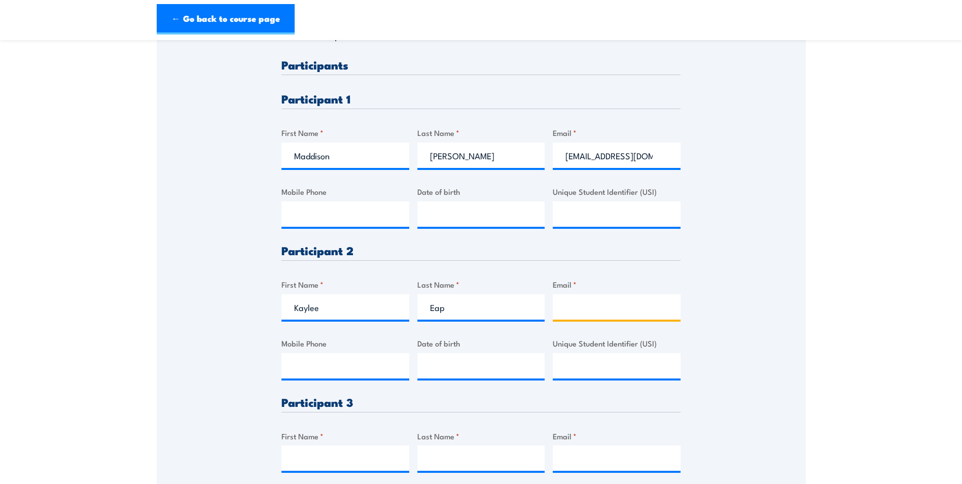
click at [586, 306] on input "Email *" at bounding box center [617, 306] width 128 height 25
paste input "[PERSON_NAME][EMAIL_ADDRESS][DOMAIN_NAME]"
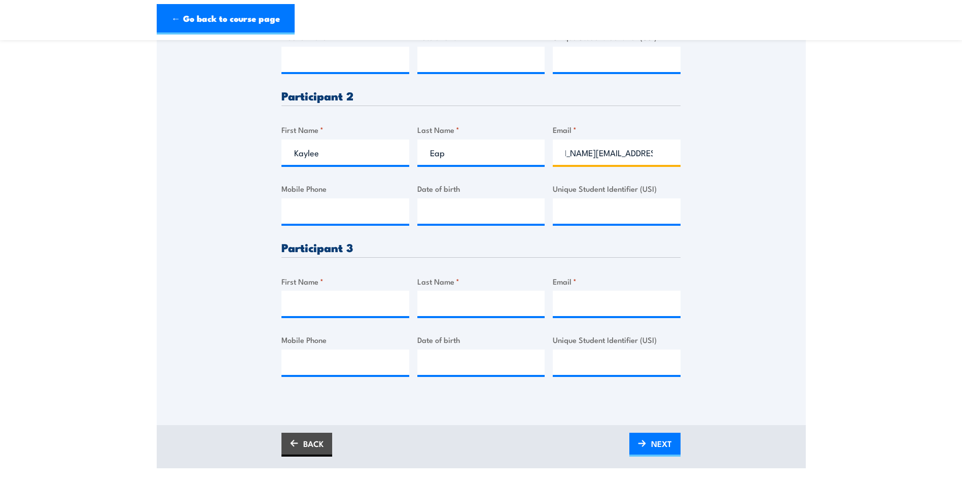
scroll to position [457, 0]
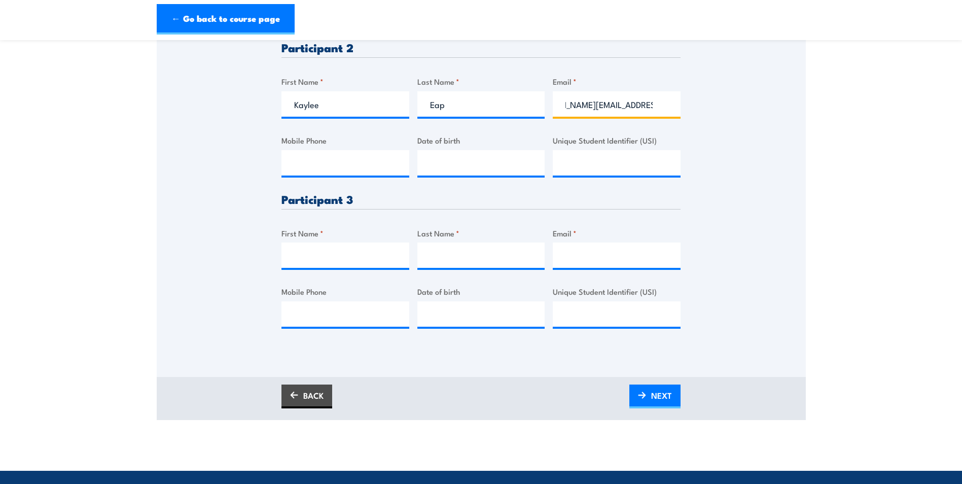
type input "[PERSON_NAME][EMAIL_ADDRESS][DOMAIN_NAME]"
drag, startPoint x: 311, startPoint y: 252, endPoint x: 17, endPoint y: 274, distance: 295.1
click at [311, 252] on input "First Name *" at bounding box center [346, 254] width 128 height 25
click at [585, 259] on input "Email *" at bounding box center [617, 254] width 128 height 25
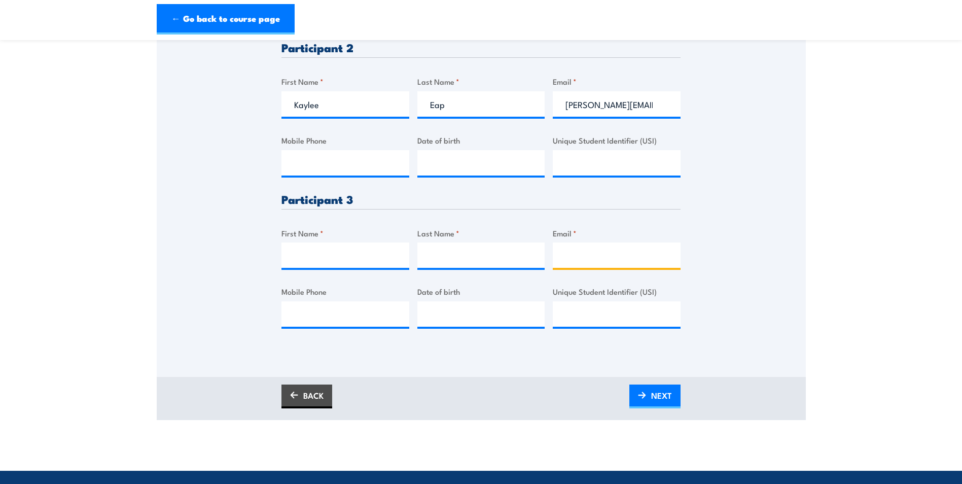
paste input "[EMAIL_ADDRESS][DOMAIN_NAME]"
type input "[EMAIL_ADDRESS][DOMAIN_NAME]"
click at [340, 260] on input "First Name *" at bounding box center [346, 254] width 128 height 25
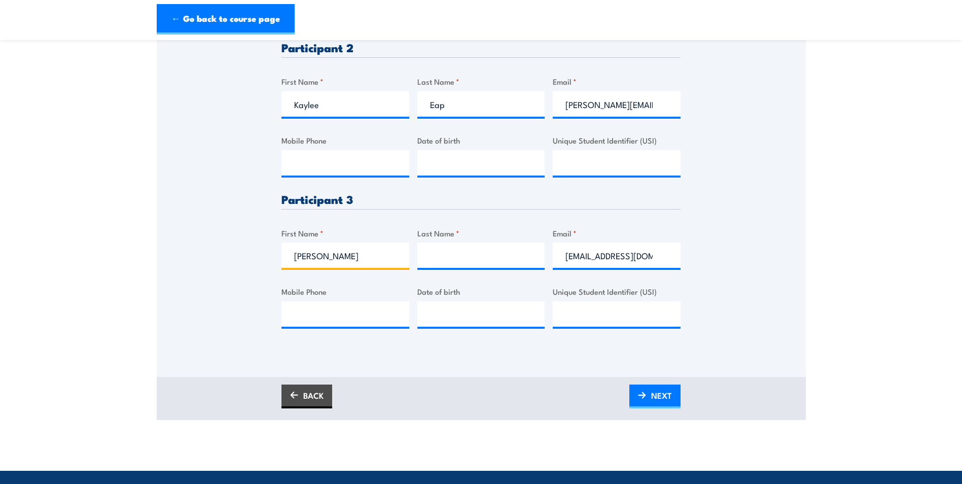
type input "[PERSON_NAME]"
type input "Prasad"
click at [659, 396] on span "NEXT" at bounding box center [661, 395] width 21 height 27
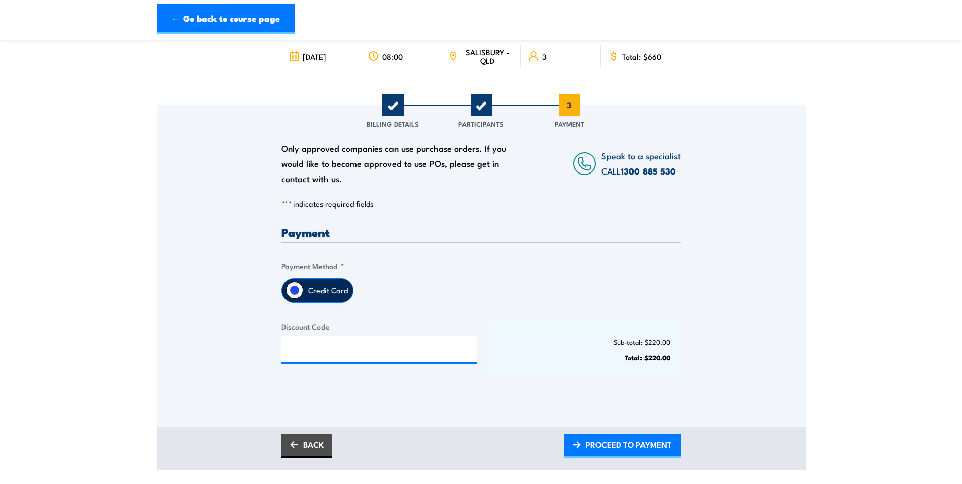
scroll to position [152, 0]
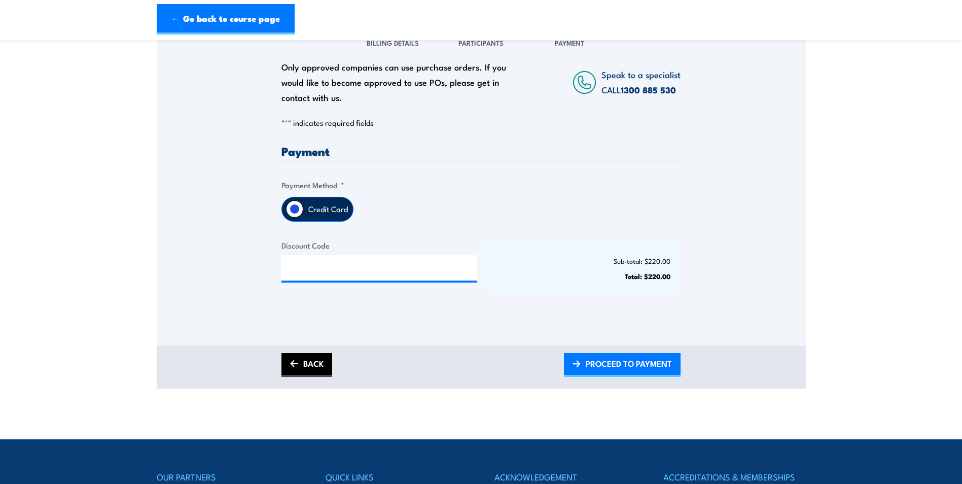
click at [330, 370] on link "BACK" at bounding box center [307, 365] width 51 height 24
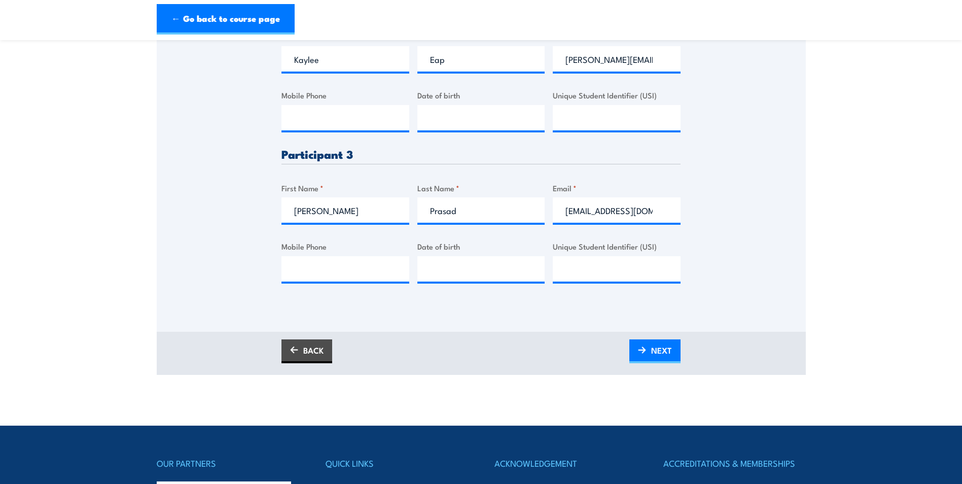
scroll to position [507, 0]
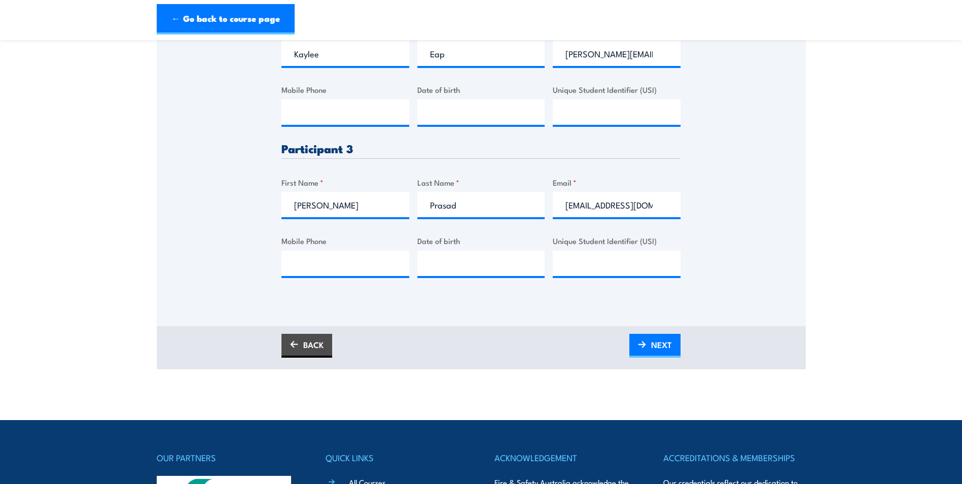
click at [333, 352] on div "BACK NEXT" at bounding box center [481, 346] width 399 height 24
click at [321, 349] on link "BACK" at bounding box center [307, 346] width 51 height 24
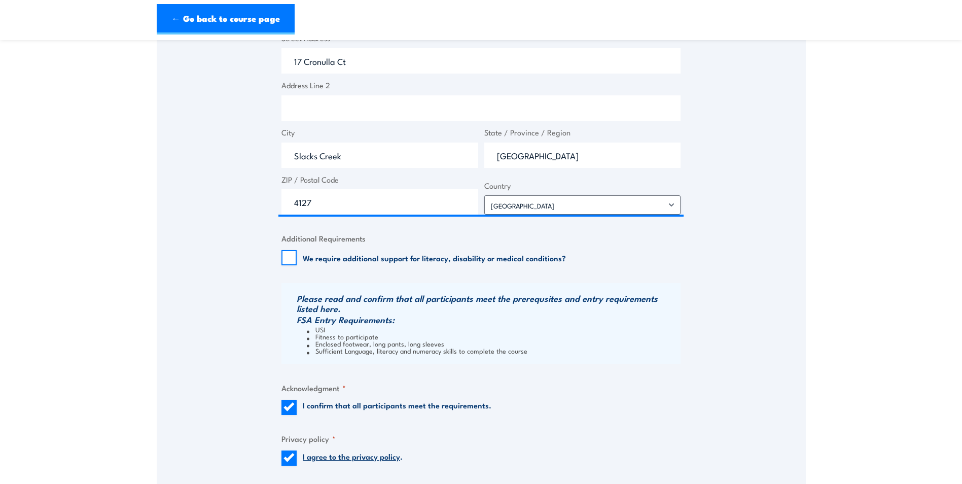
scroll to position [761, 0]
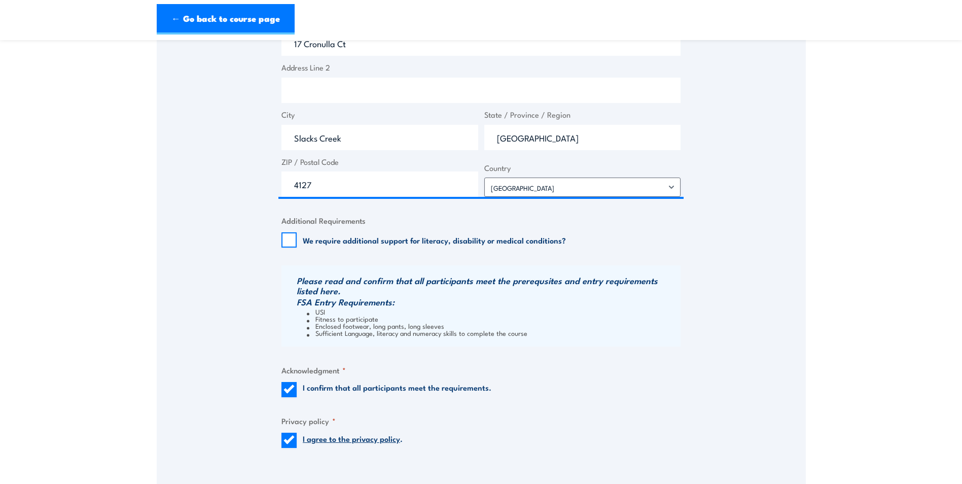
click at [317, 310] on li "USI" at bounding box center [492, 311] width 371 height 7
drag, startPoint x: 314, startPoint y: 310, endPoint x: 332, endPoint y: 309, distance: 18.8
click at [332, 309] on li "USI" at bounding box center [492, 311] width 371 height 7
drag, startPoint x: 332, startPoint y: 309, endPoint x: 341, endPoint y: 313, distance: 9.5
click at [332, 309] on li "USI" at bounding box center [492, 311] width 371 height 7
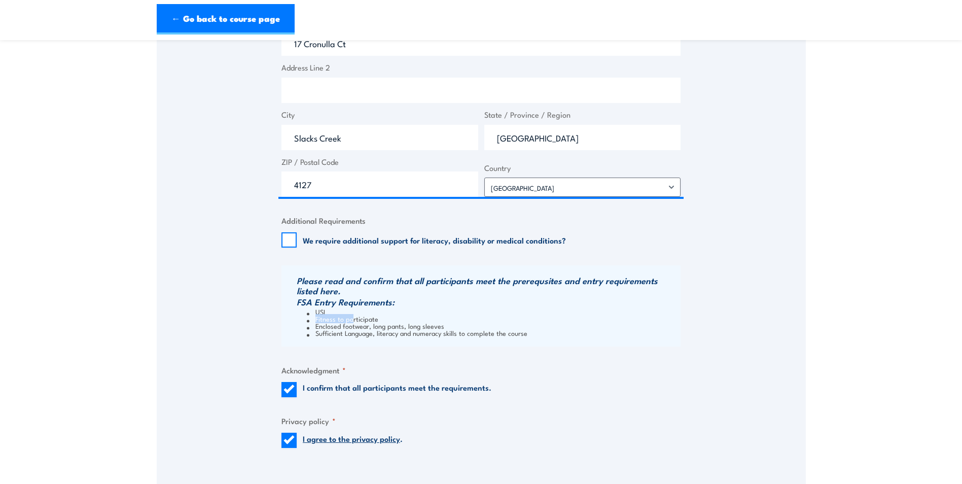
drag, startPoint x: 317, startPoint y: 318, endPoint x: 354, endPoint y: 318, distance: 37.0
click at [354, 318] on li "Fitness to participate" at bounding box center [492, 318] width 371 height 7
drag, startPoint x: 354, startPoint y: 318, endPoint x: 332, endPoint y: 328, distance: 23.6
click at [333, 328] on li "Enclosed footwear, long pants, long sleeves" at bounding box center [492, 325] width 371 height 7
drag, startPoint x: 319, startPoint y: 330, endPoint x: 371, endPoint y: 328, distance: 52.8
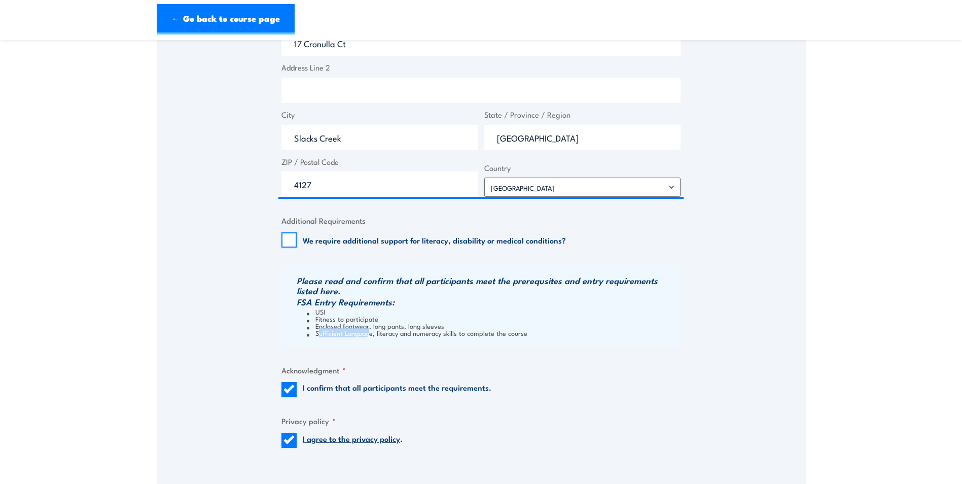
click at [371, 329] on li "Sufficient Language, literacy and numeracy skills to complete the course" at bounding box center [492, 332] width 371 height 7
drag, startPoint x: 371, startPoint y: 328, endPoint x: 366, endPoint y: 325, distance: 6.6
click at [366, 325] on li "Enclosed footwear, long pants, long sleeves" at bounding box center [492, 325] width 371 height 7
drag, startPoint x: 360, startPoint y: 325, endPoint x: 434, endPoint y: 326, distance: 73.6
click at [433, 326] on li "Enclosed footwear, long pants, long sleeves" at bounding box center [492, 325] width 371 height 7
